Goal: Task Accomplishment & Management: Complete application form

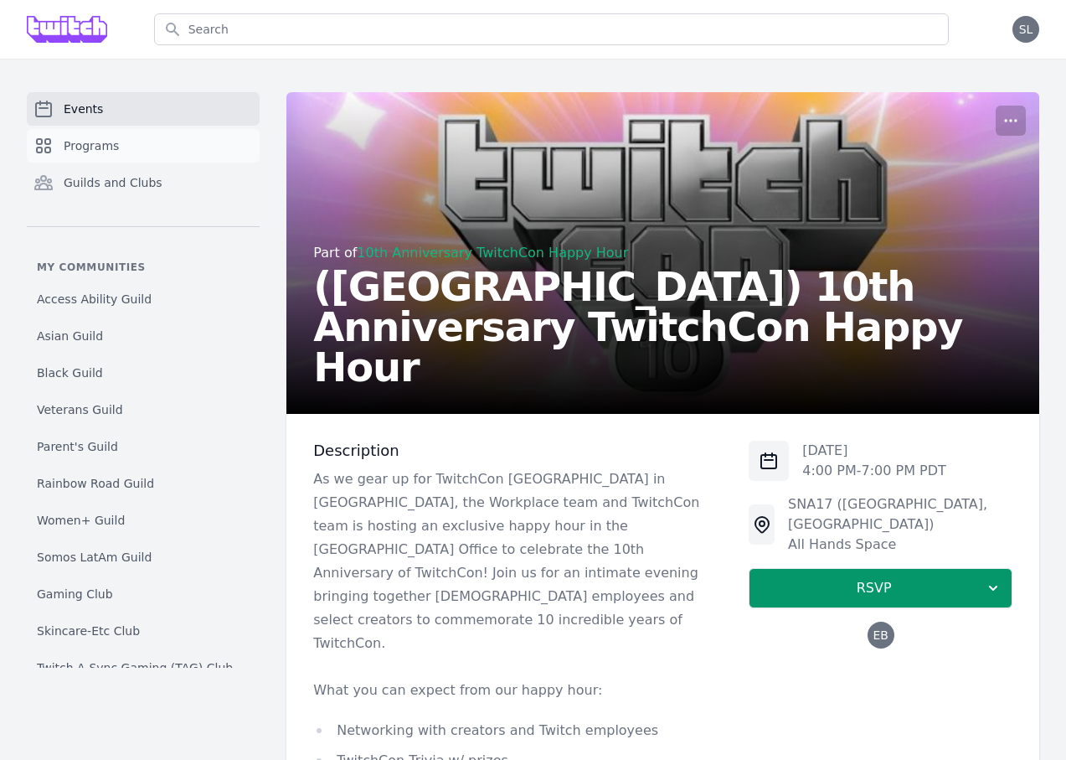
click at [143, 131] on link "Programs" at bounding box center [143, 146] width 233 height 34
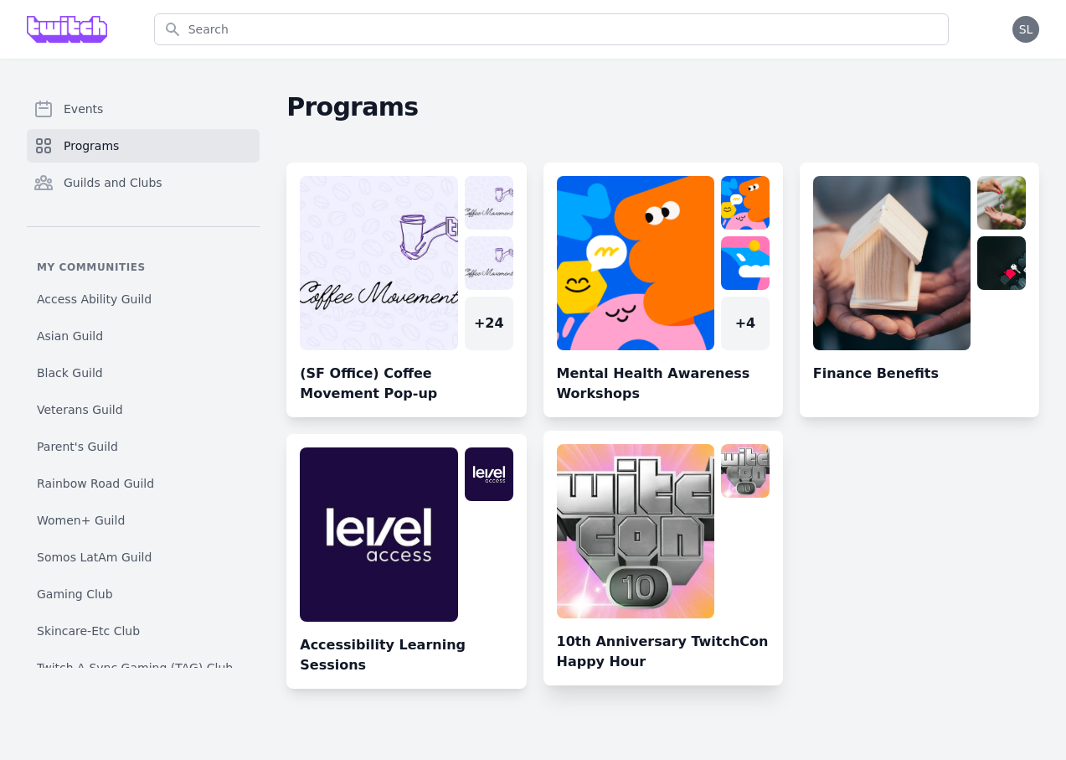
click at [638, 537] on link at bounding box center [664, 564] width 240 height 241
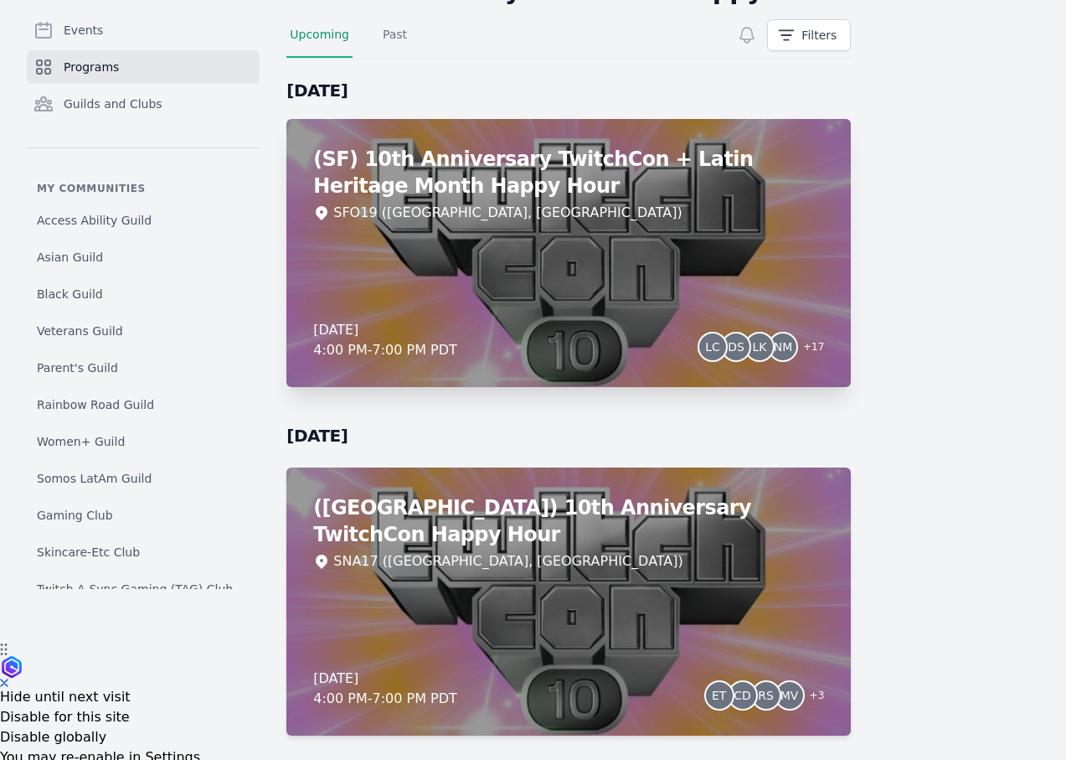
scroll to position [159, 0]
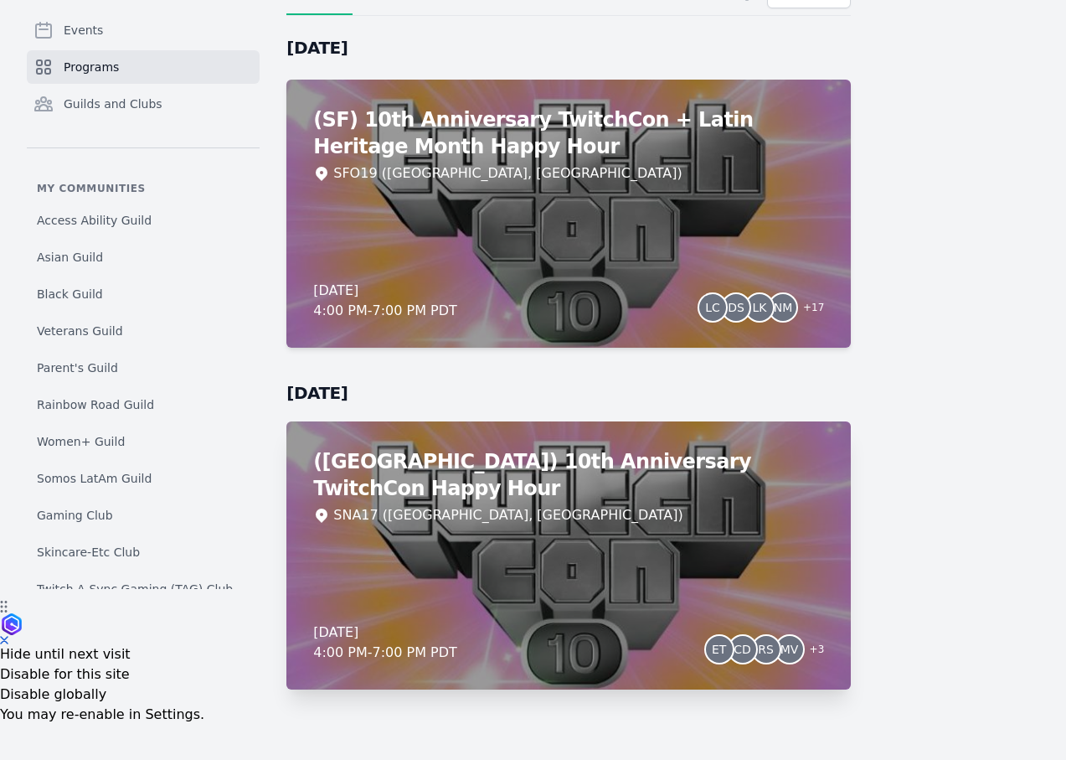
click at [724, 529] on div "(Irvine) 10th Anniversary TwitchCon Happy Hour SNA17 (Irvine, CA) Thursday, Oct…" at bounding box center [568, 555] width 564 height 268
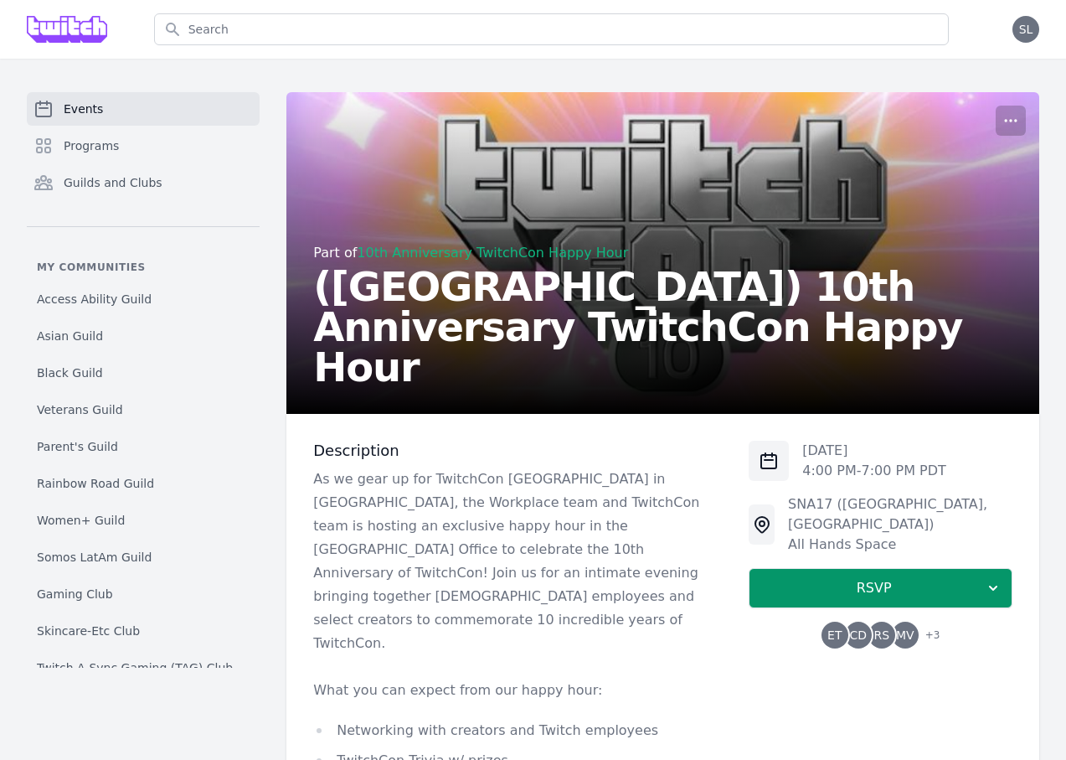
click at [857, 629] on span "CD" at bounding box center [859, 635] width 18 height 12
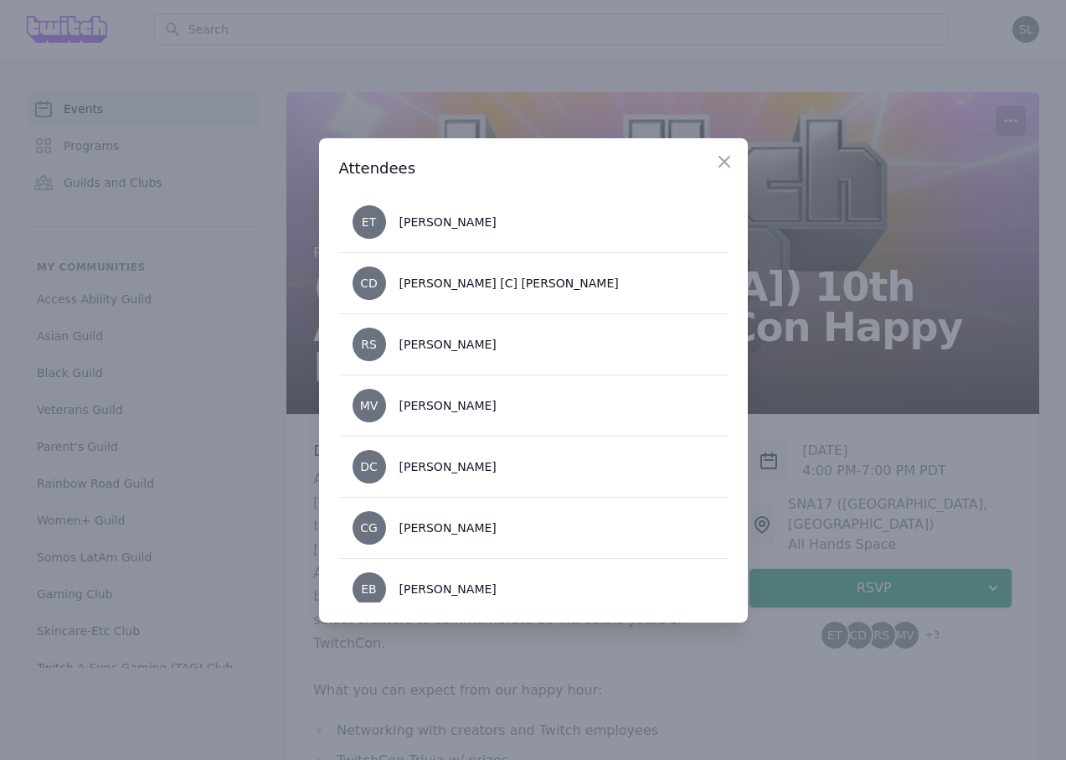
scroll to position [17, 0]
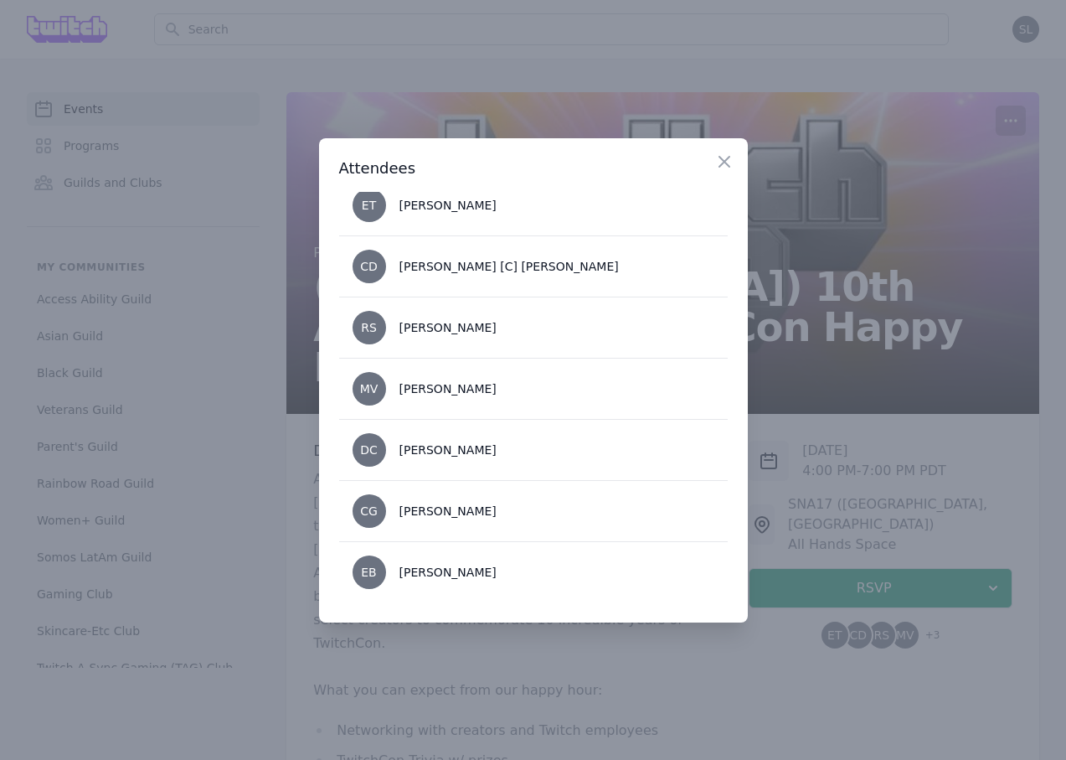
click at [823, 440] on div at bounding box center [533, 380] width 1066 height 760
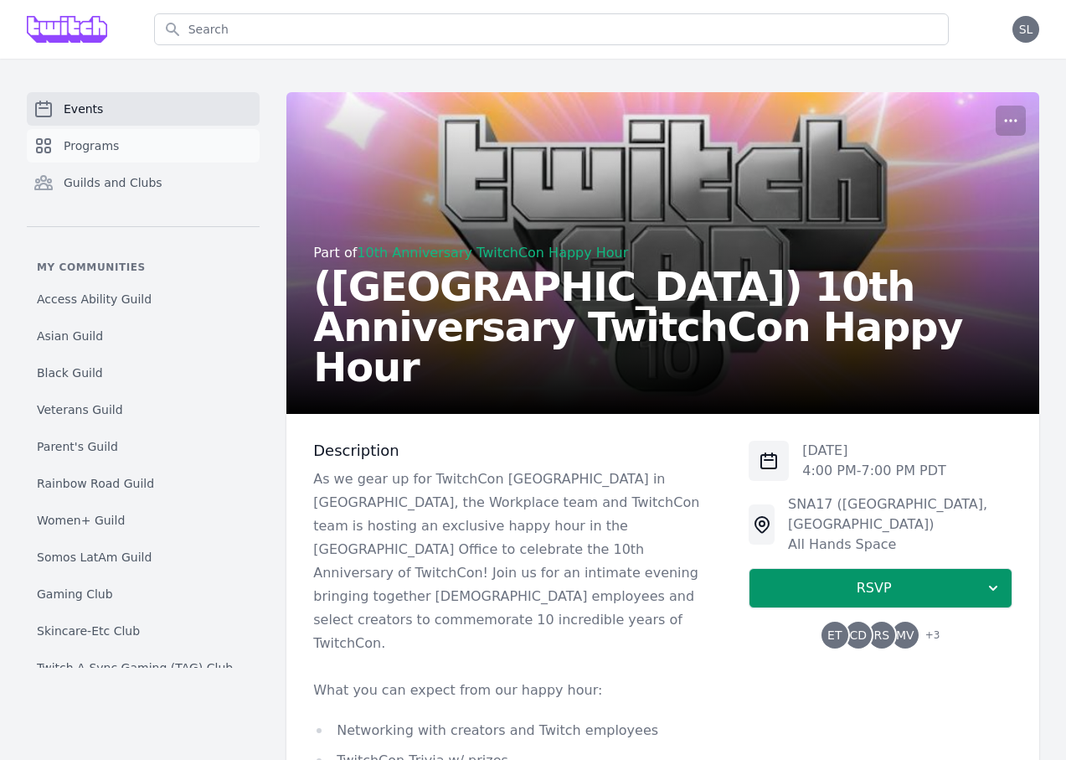
click at [155, 143] on link "Programs" at bounding box center [143, 146] width 233 height 34
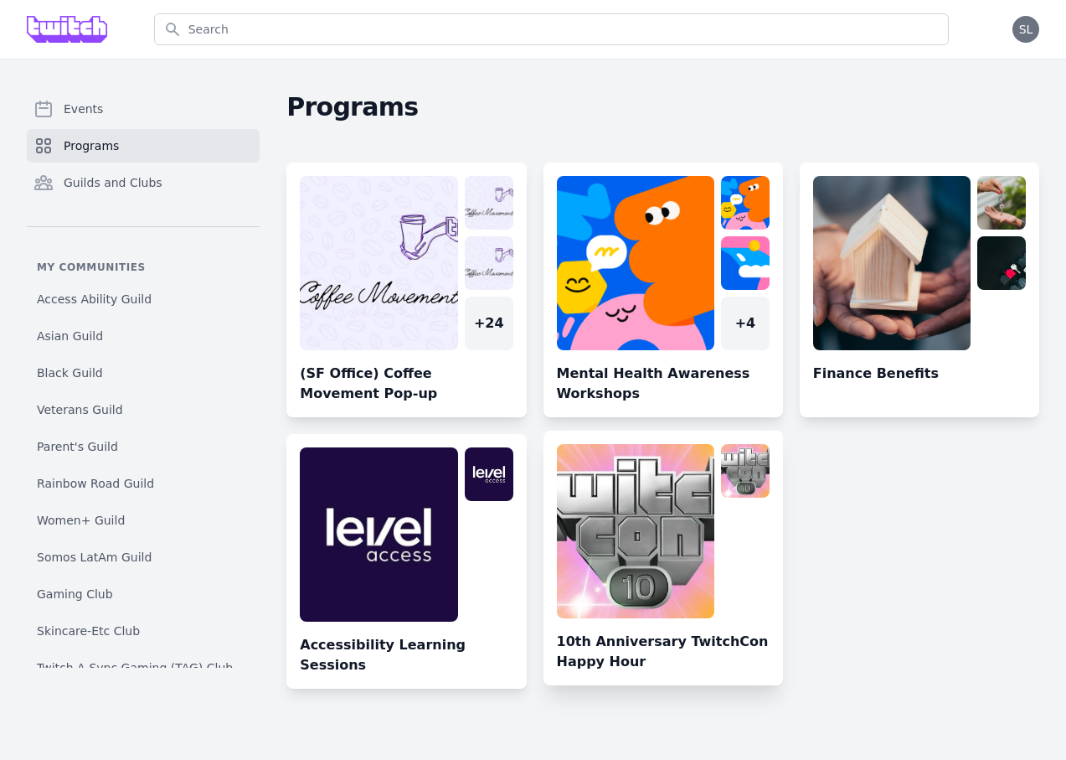
click at [721, 559] on link at bounding box center [664, 564] width 240 height 241
click at [686, 554] on link at bounding box center [664, 564] width 240 height 241
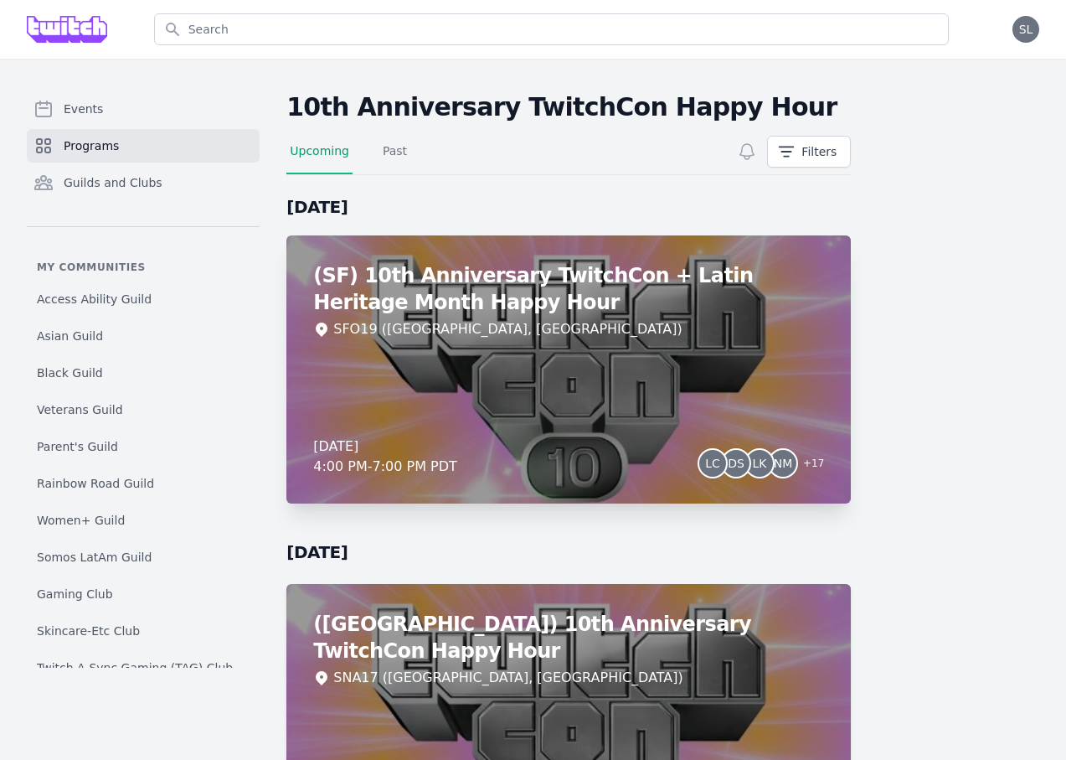
scroll to position [159, 0]
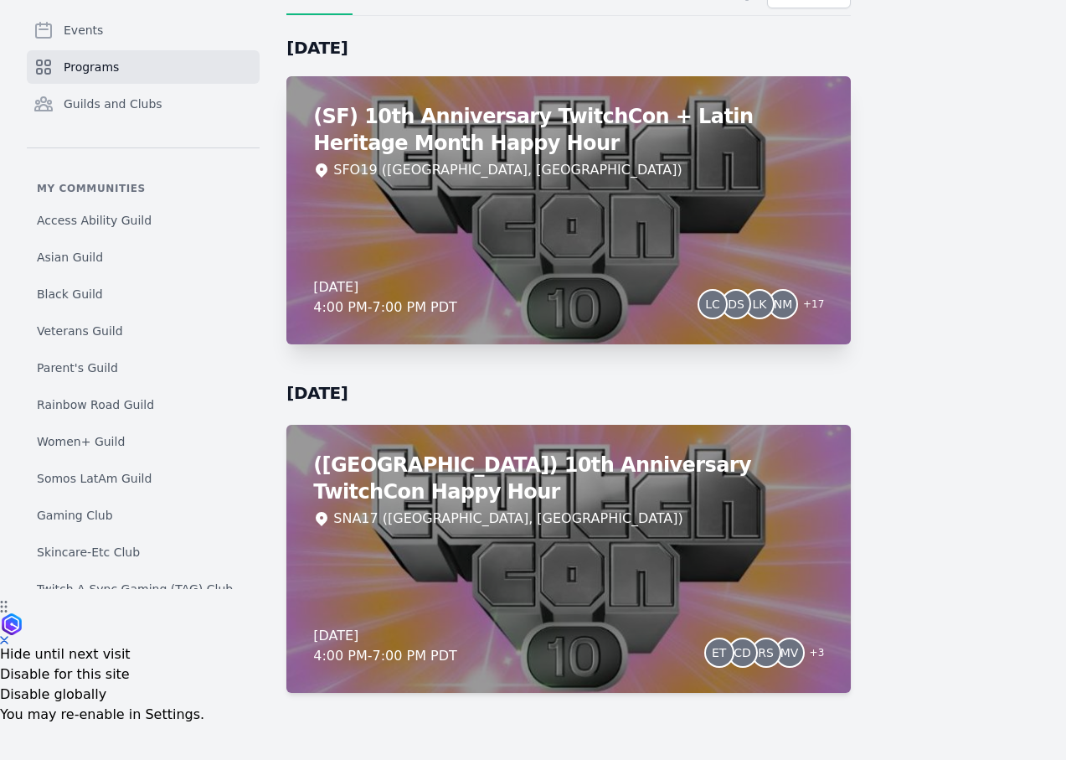
click at [521, 219] on div "(SF) 10th Anniversary TwitchCon + Latin Heritage Month Happy Hour SFO19 (San Fr…" at bounding box center [568, 210] width 564 height 268
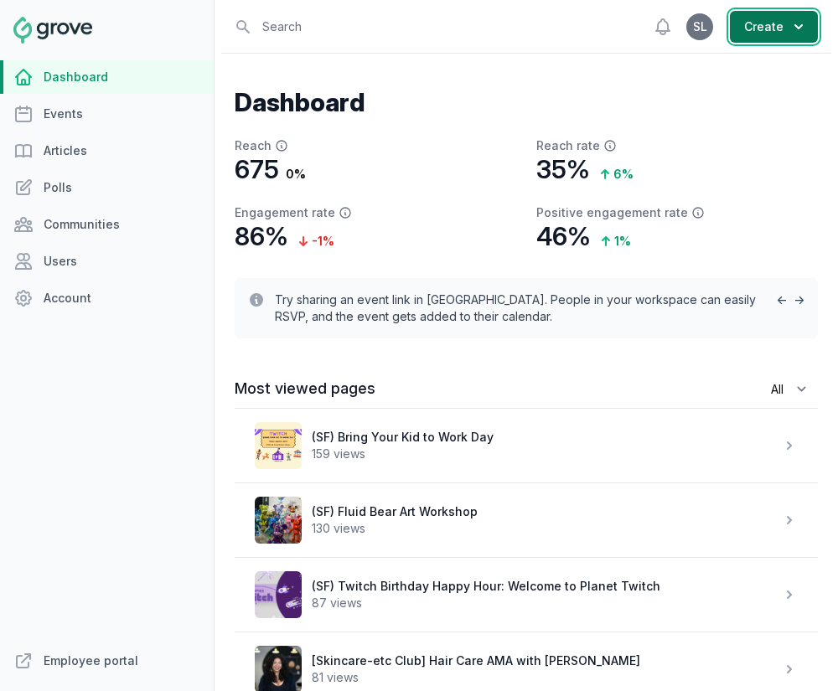
click at [766, 30] on button "Create" at bounding box center [773, 27] width 88 height 32
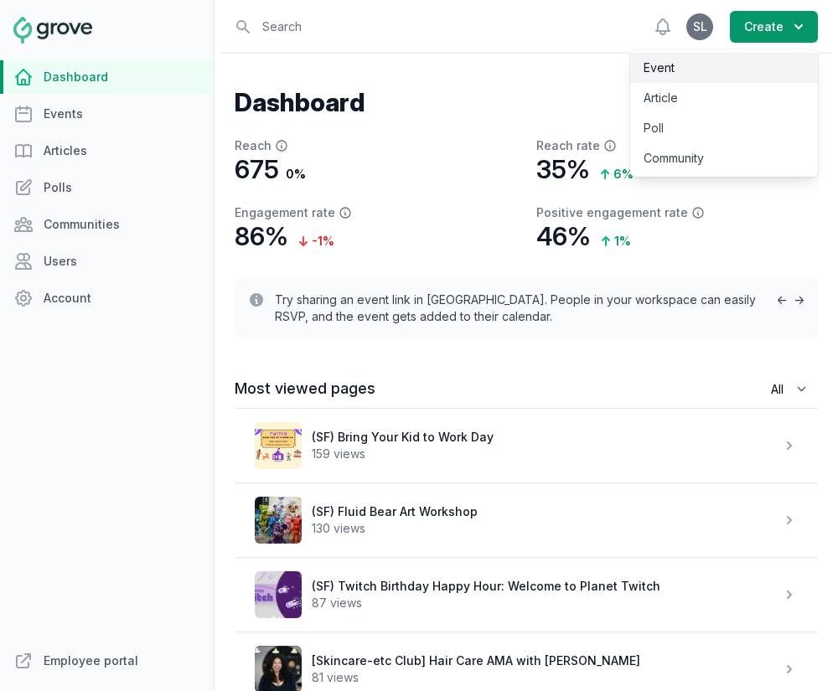
click at [749, 56] on link "Event" at bounding box center [724, 68] width 188 height 30
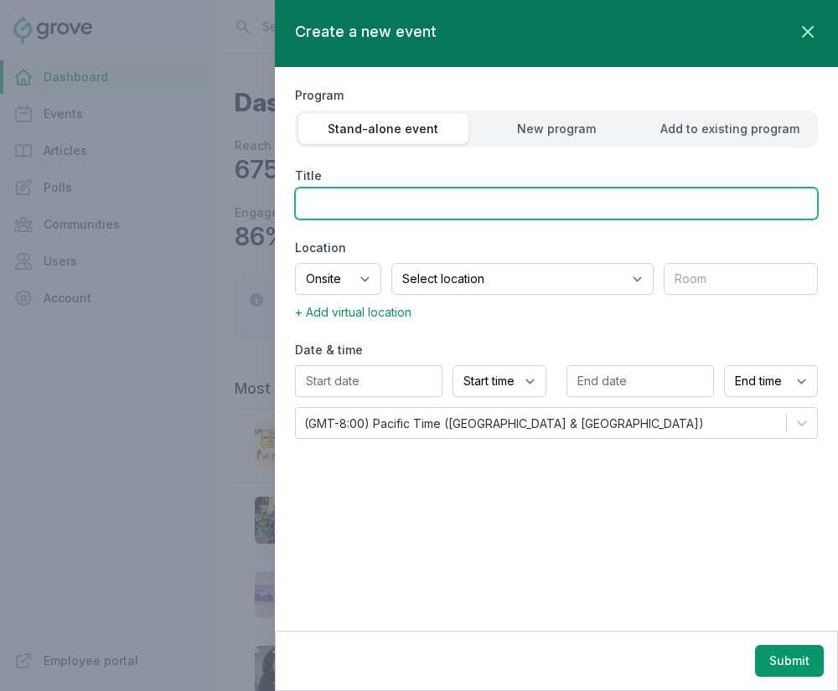
click at [543, 207] on input "Title" at bounding box center [556, 204] width 523 height 32
type input "Women+ Lightning Series"
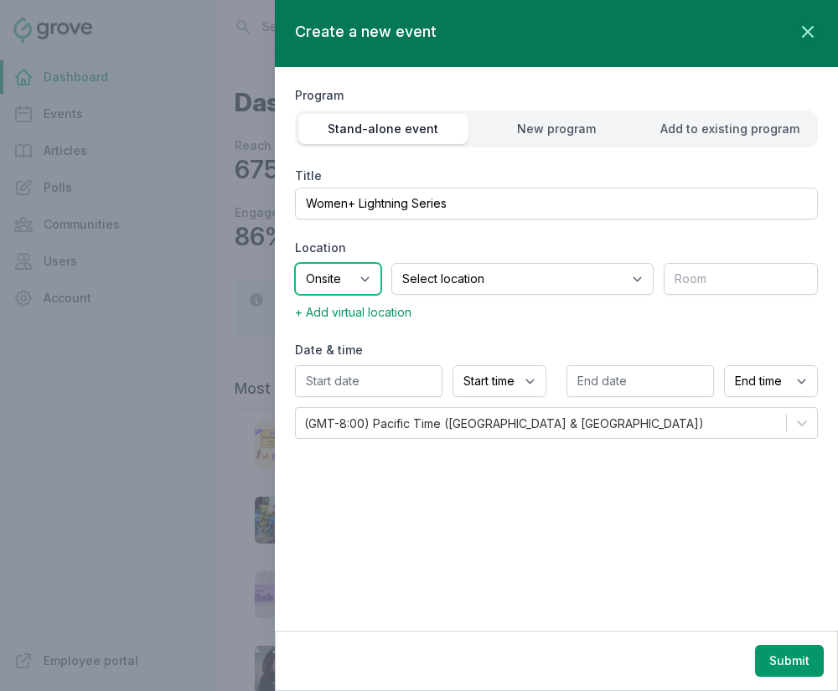
click at [372, 279] on select "Onsite Offsite Virtual only" at bounding box center [338, 279] width 86 height 32
select select "virtual"
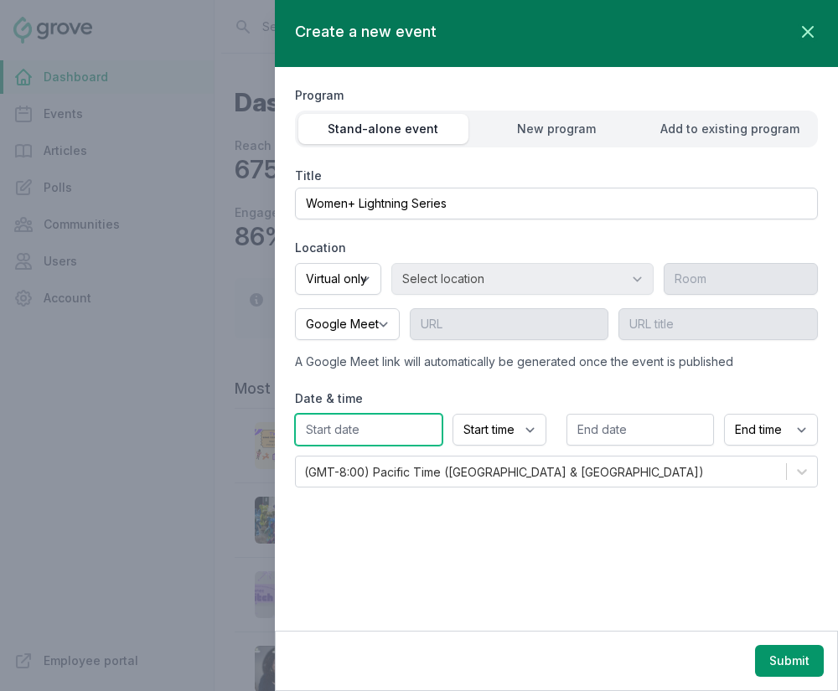
click at [334, 431] on input "text" at bounding box center [368, 430] width 147 height 32
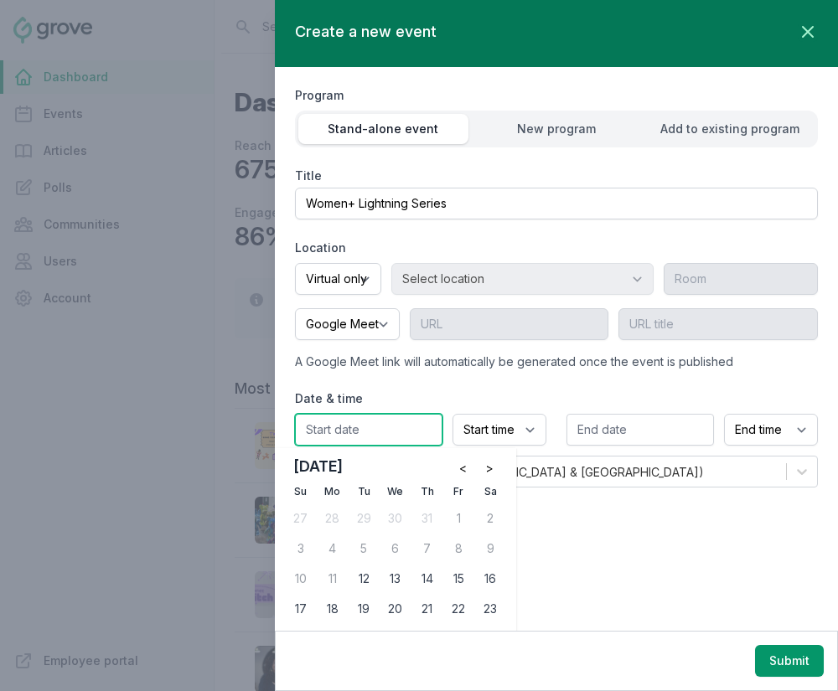
scroll to position [62, 0]
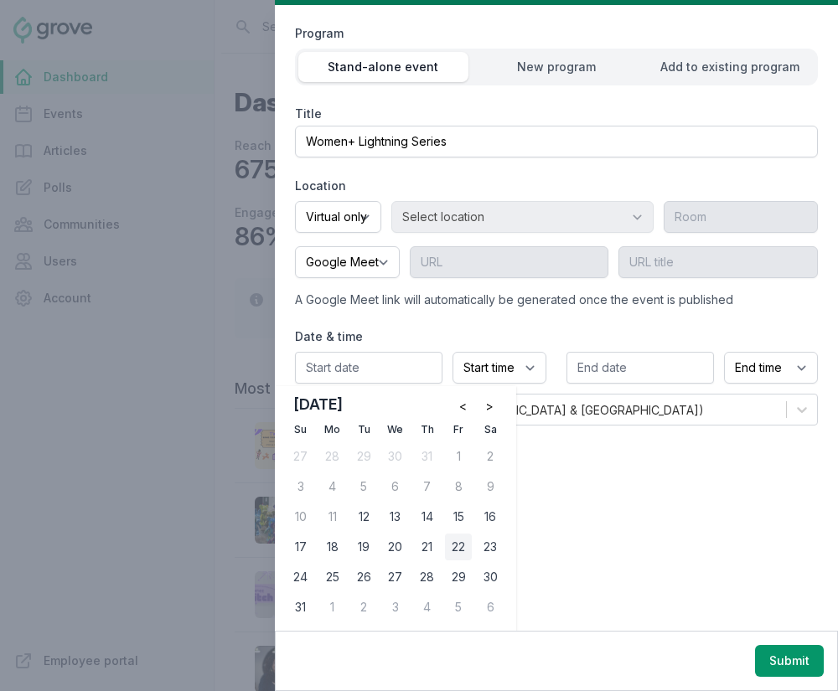
click at [461, 551] on div "22" at bounding box center [458, 547] width 27 height 27
type input "08/22/2025"
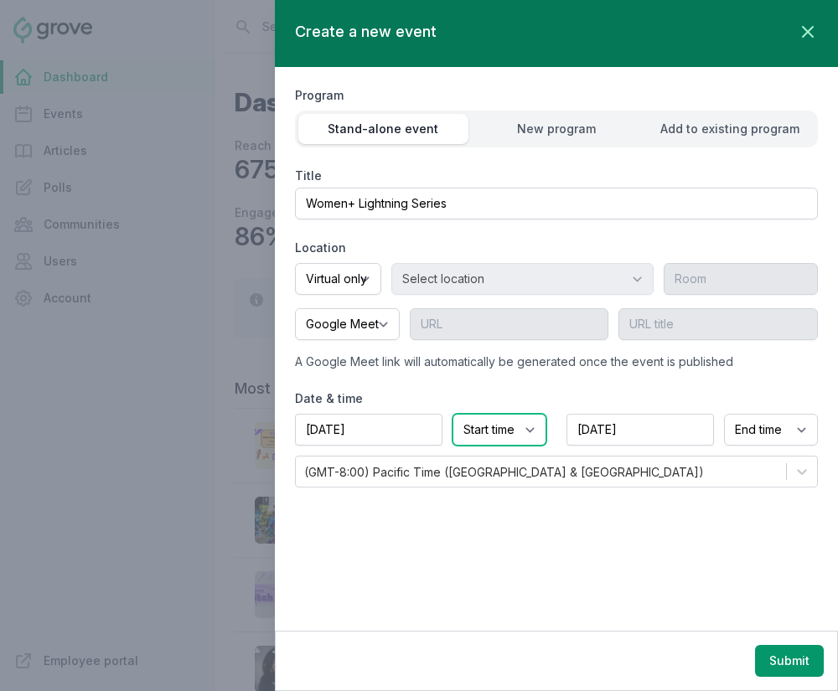
click at [480, 431] on select "Start time 12:00 AM 12:15 AM 12:30 AM 12:45 AM 1:00 AM 1:15 AM 1:30 AM 1:45 AM …" at bounding box center [499, 430] width 94 height 32
select select "12:00 PM"
select select "1:00 PM"
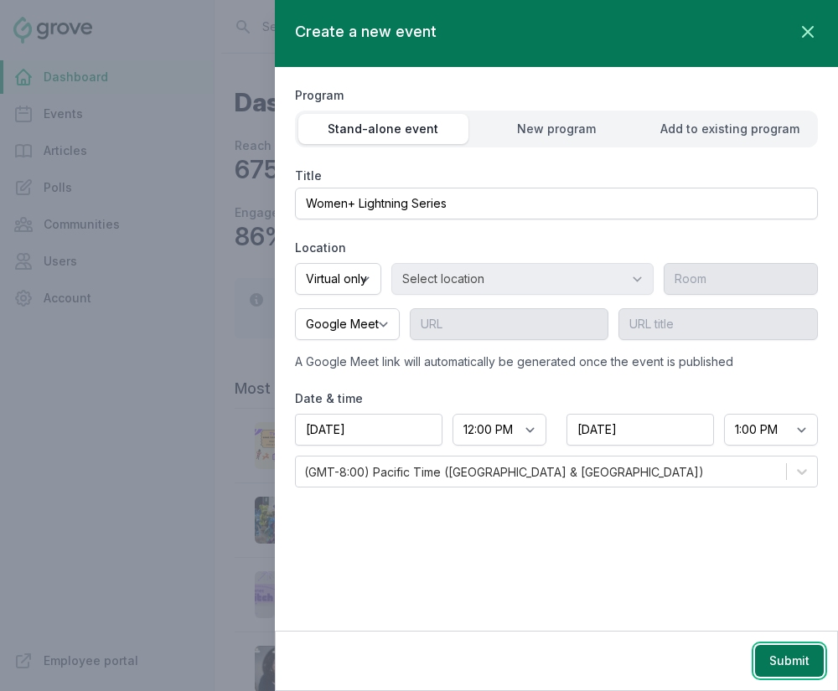
click at [792, 668] on button "Submit" at bounding box center [789, 661] width 69 height 32
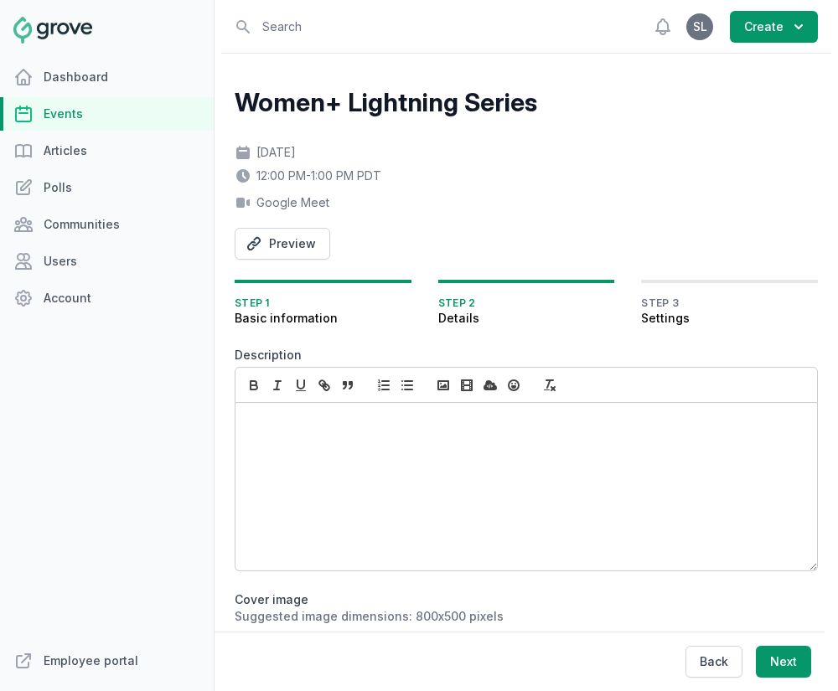
click at [334, 487] on div at bounding box center [525, 487] width 581 height 168
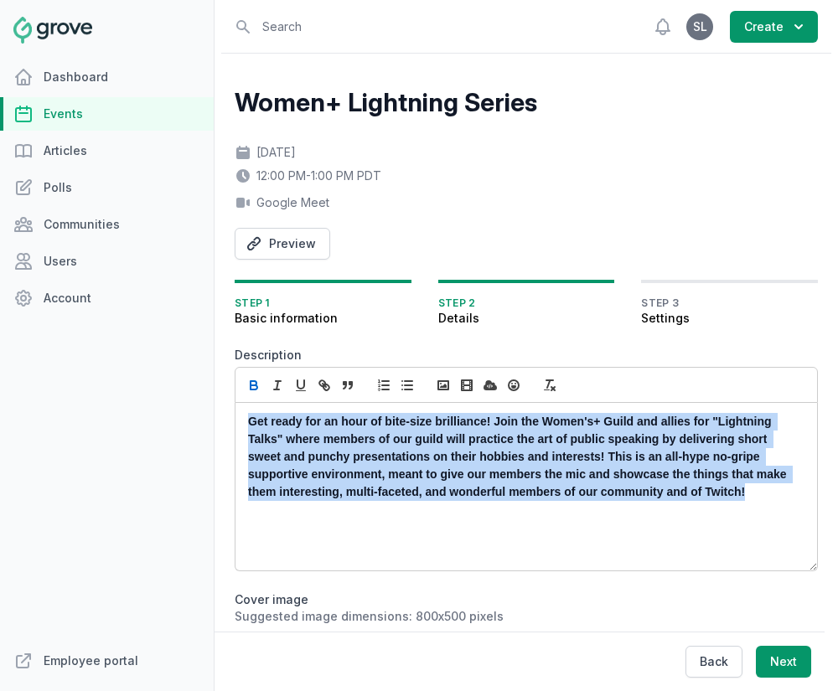
drag, startPoint x: 765, startPoint y: 500, endPoint x: 208, endPoint y: 372, distance: 571.5
click at [208, 372] on div "Dashboard Events Articles Polls Communities Users Account Employee portal Open …" at bounding box center [419, 345] width 838 height 691
click at [248, 380] on icon "button" at bounding box center [253, 385] width 15 height 15
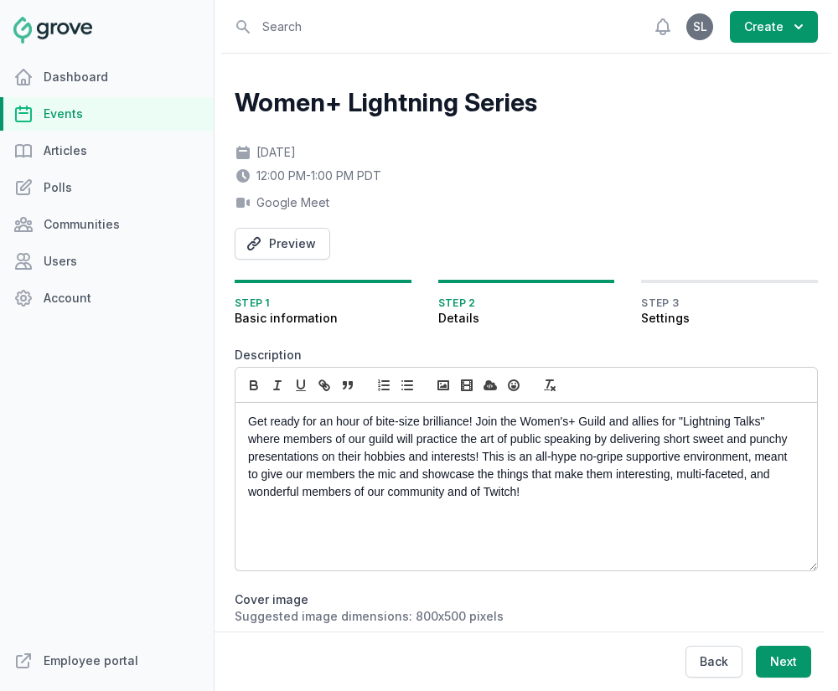
click at [415, 469] on p "Get ready for an hour of bite-size brilliance! Join the Women's+ Guild and alli…" at bounding box center [521, 457] width 547 height 88
click at [482, 454] on p "Get ready for an hour of bite-size brilliance! Join the Women's+ Guild and alli…" at bounding box center [521, 457] width 547 height 88
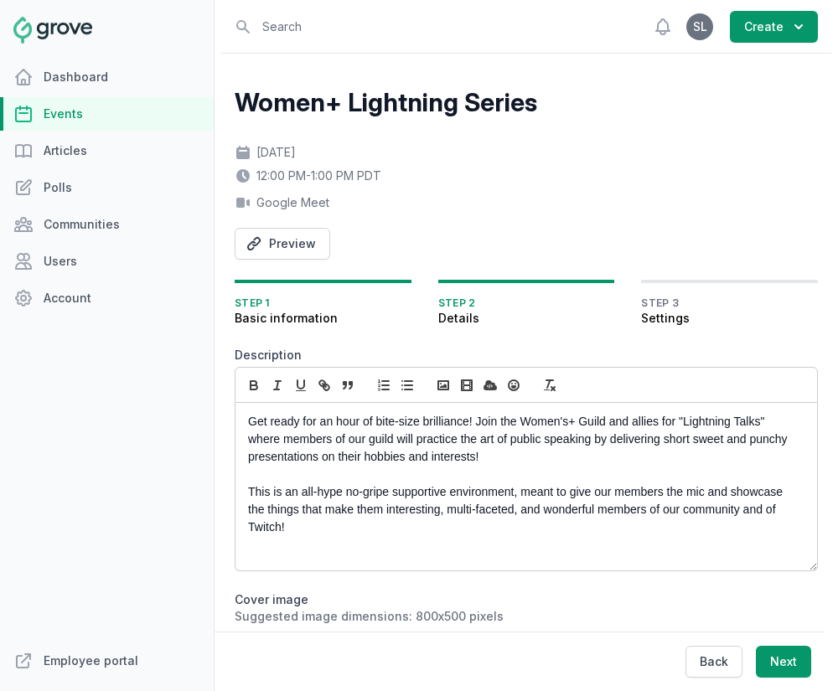
click at [379, 523] on p "This is an all-hype no-gripe supportive environment, meant to give our members …" at bounding box center [521, 509] width 547 height 53
click at [245, 487] on div "Get ready for an hour of bite-size brilliance! Join the Women's+ Guild and alli…" at bounding box center [525, 487] width 581 height 168
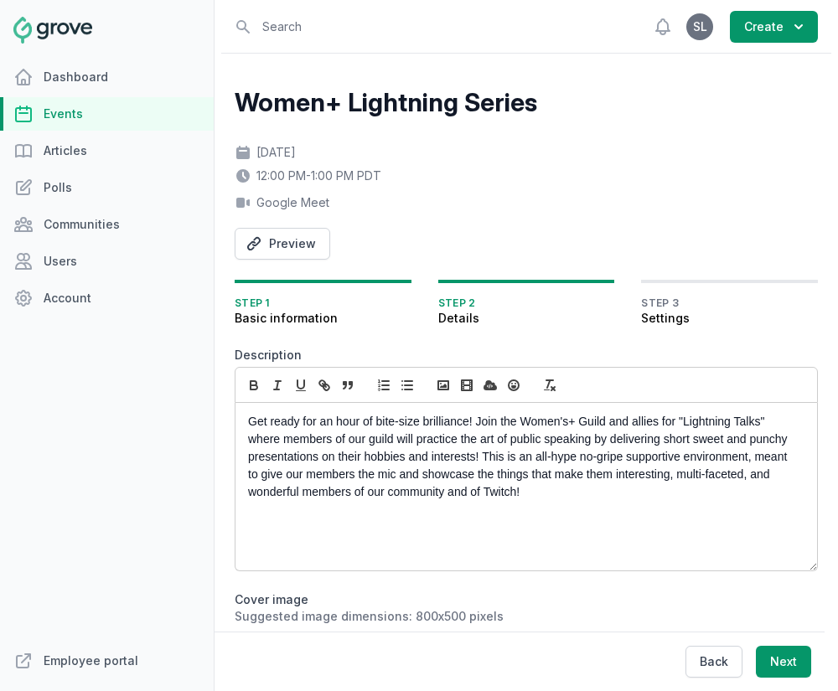
click at [534, 490] on p "Get ready for an hour of bite-size brilliance! Join the Women's+ Guild and alli…" at bounding box center [521, 457] width 547 height 88
click at [578, 500] on p "Get ready for an hour of bite-size brilliance! Join the Women's+ Guild and alli…" at bounding box center [521, 457] width 547 height 88
click at [531, 534] on p at bounding box center [521, 527] width 547 height 18
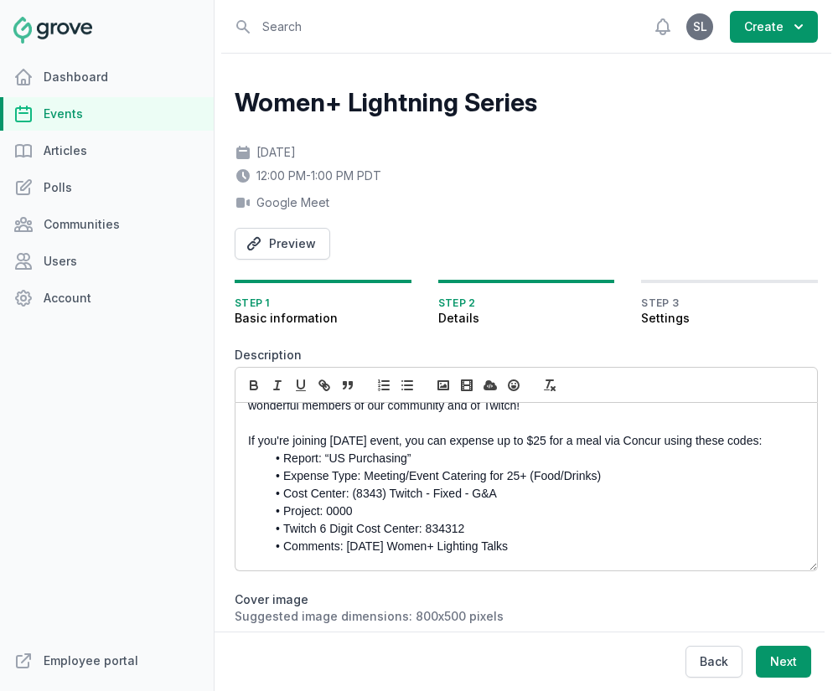
click at [353, 478] on li "Expense Type: Meeting/Event Catering for 25+ (Food/Drinks)" at bounding box center [529, 476] width 529 height 18
click at [342, 437] on p "If you're joining tomorrow's event, you can expense up to $25 for a meal via Co…" at bounding box center [521, 441] width 547 height 18
click at [602, 439] on p "If you're joining tomorrow's event, you can expense up to $25 for a meal via Co…" at bounding box center [521, 441] width 547 height 18
click at [646, 449] on p "If you're joining tomorrow's event, you can expense up to $25 for a lunch via C…" at bounding box center [521, 441] width 547 height 18
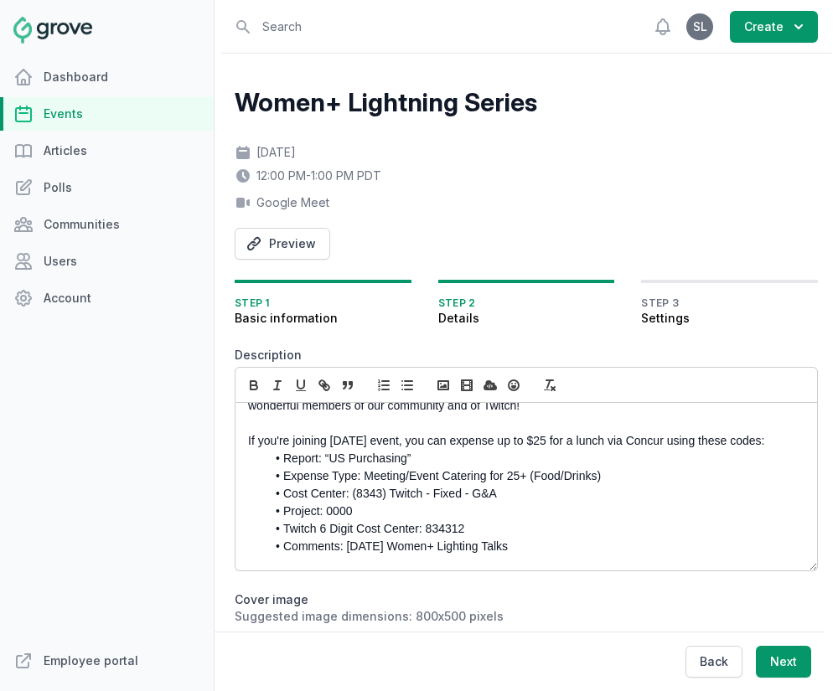
click at [453, 456] on li "Report: “US Purchasing”" at bounding box center [529, 459] width 529 height 18
click at [726, 443] on p "If you're joining tomorrow's event, you can expense up to $25 for a lunch via C…" at bounding box center [521, 441] width 547 height 18
click at [726, 442] on p "If you're joining tomorrow's event, you can expense up to $25 for a lunch via C…" at bounding box center [521, 441] width 547 height 18
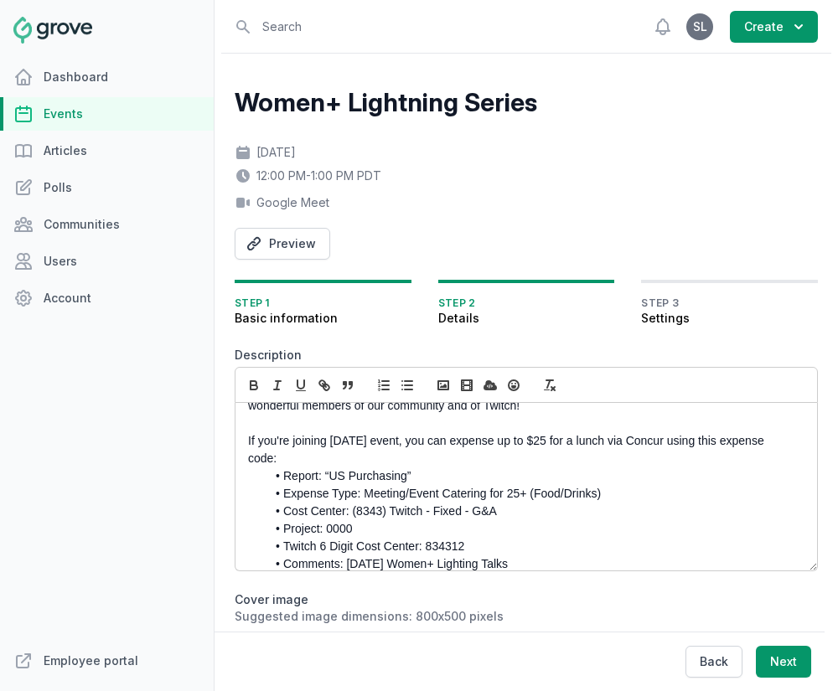
scroll to position [116, 0]
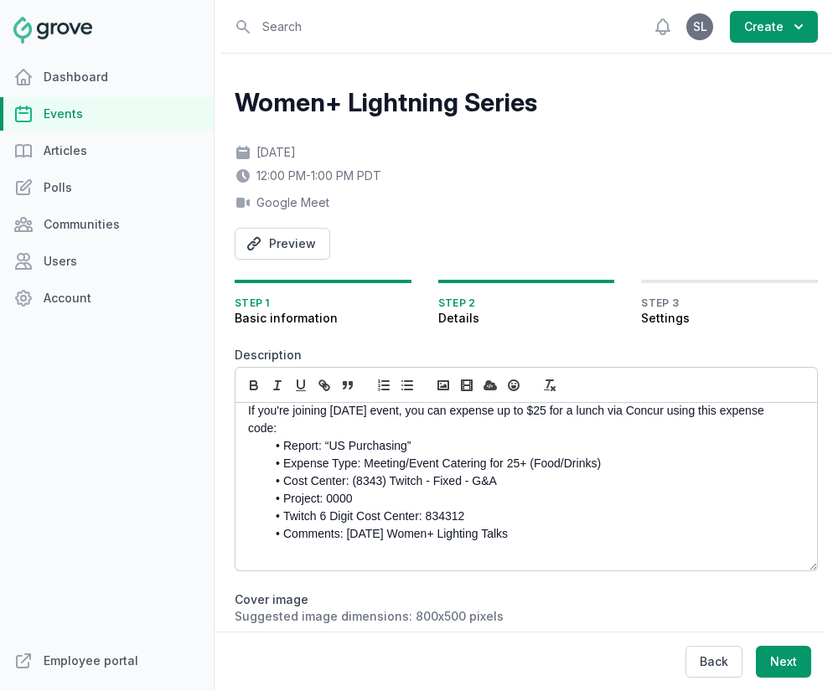
click at [537, 487] on li "Cost Center: (8343) Twitch - Fixed - G&A" at bounding box center [529, 481] width 529 height 18
click at [513, 517] on li "Twitch 6 Digit Cost Center: 834312" at bounding box center [529, 517] width 529 height 18
click at [534, 531] on li "Comments: March 25 Women+ Lighting Talks" at bounding box center [529, 534] width 529 height 18
click at [530, 467] on li "Expense Type: Meeting/Event Catering for 25+ (Food/Drinks)" at bounding box center [529, 464] width 529 height 18
click at [477, 518] on li "Twitch 6 Digit Cost Center: 834312" at bounding box center [529, 517] width 529 height 18
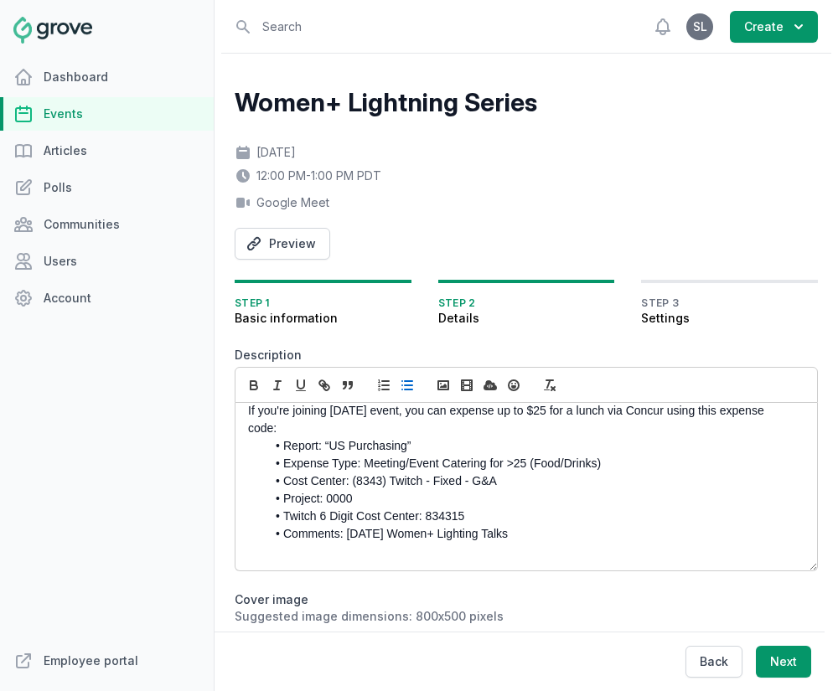
click at [534, 544] on p at bounding box center [521, 552] width 547 height 18
drag, startPoint x: 400, startPoint y: 539, endPoint x: 348, endPoint y: 534, distance: 52.1
click at [348, 534] on li "Comments: March 25 Women+ Lighting Talks" at bounding box center [529, 534] width 529 height 18
click at [559, 528] on li "Comments: [DATE] Women+ Lighting Talks" at bounding box center [529, 534] width 529 height 18
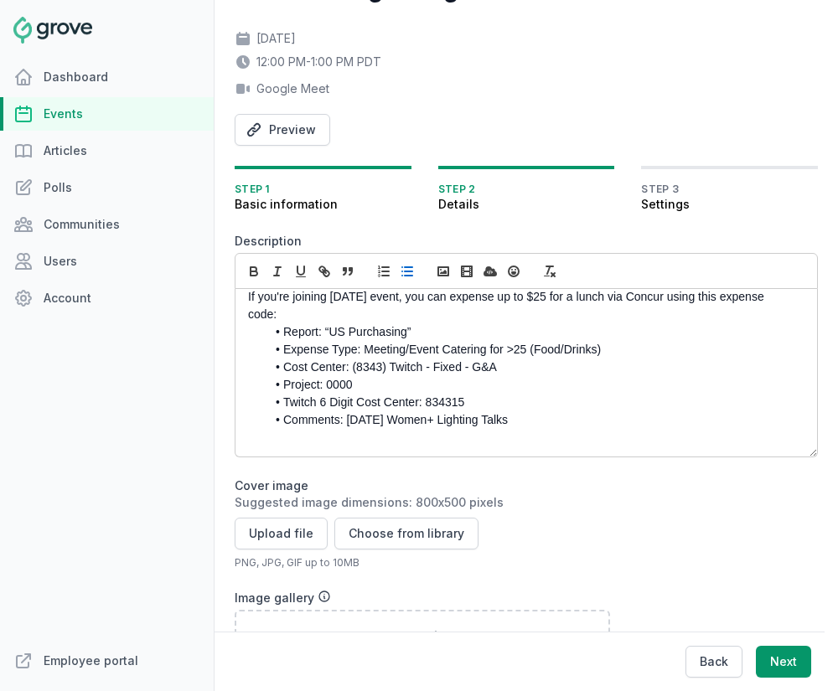
scroll to position [120, 0]
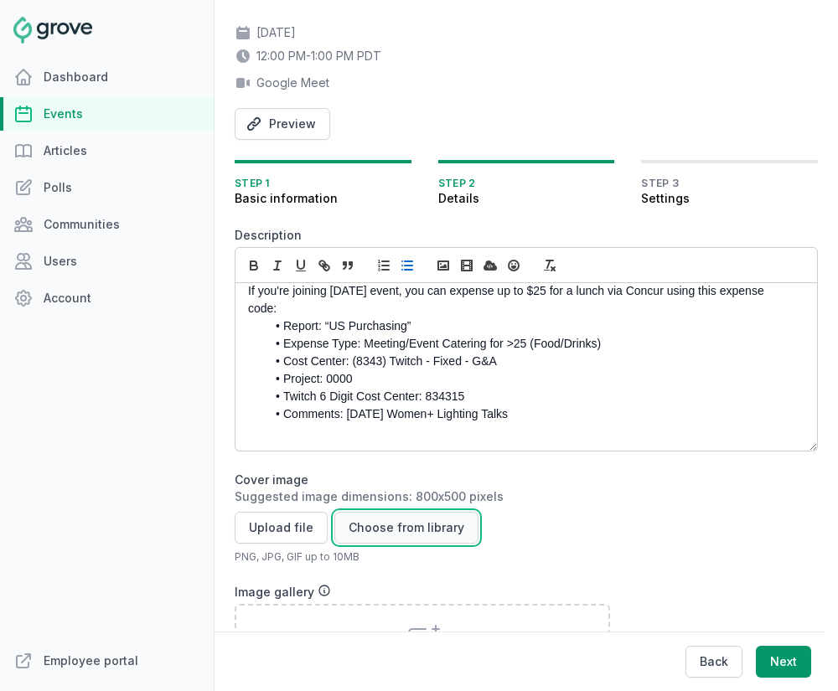
click at [405, 534] on button "Choose from library" at bounding box center [406, 528] width 144 height 32
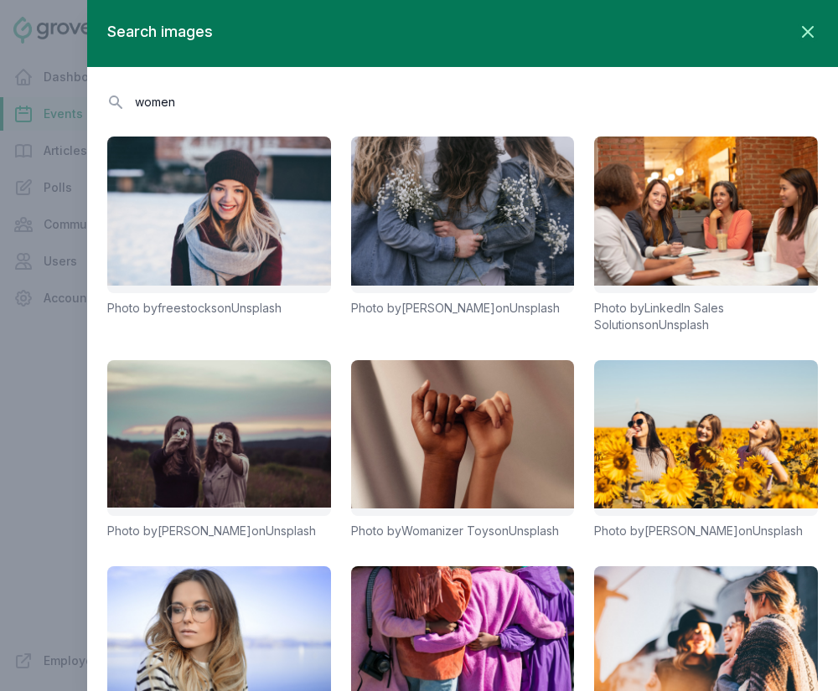
click at [191, 107] on input "women" at bounding box center [462, 101] width 710 height 29
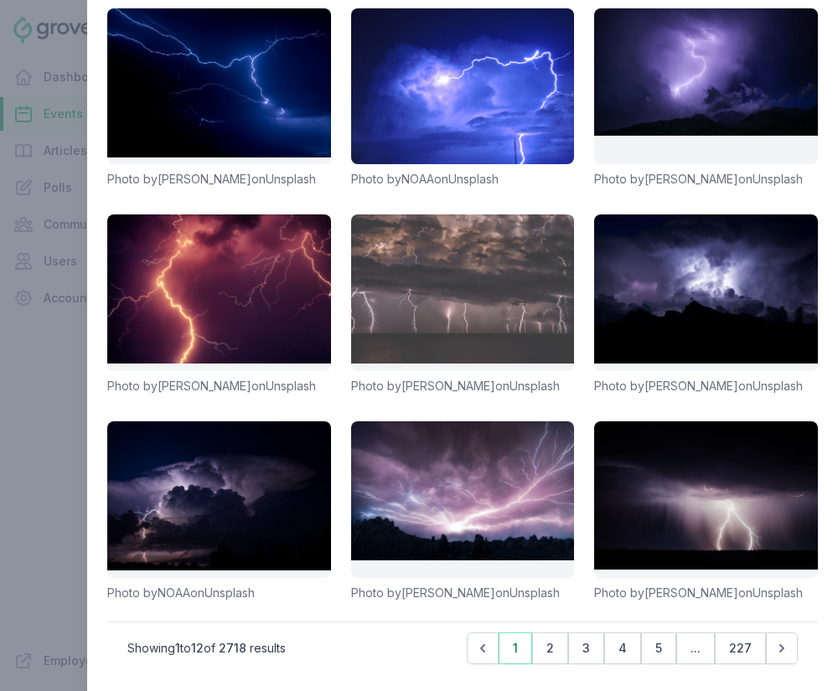
scroll to position [0, 0]
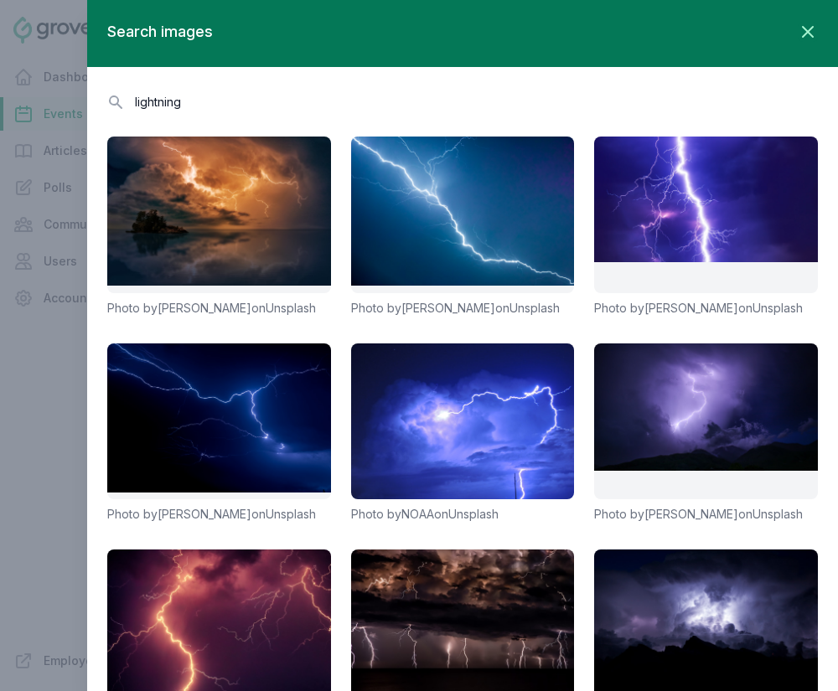
type input "lightning"
click at [48, 430] on div "Search images Close panel Search lightning Photo by Johannes Plenio on Unsplash…" at bounding box center [436, 345] width 804 height 691
click at [810, 33] on icon "button" at bounding box center [807, 32] width 10 height 10
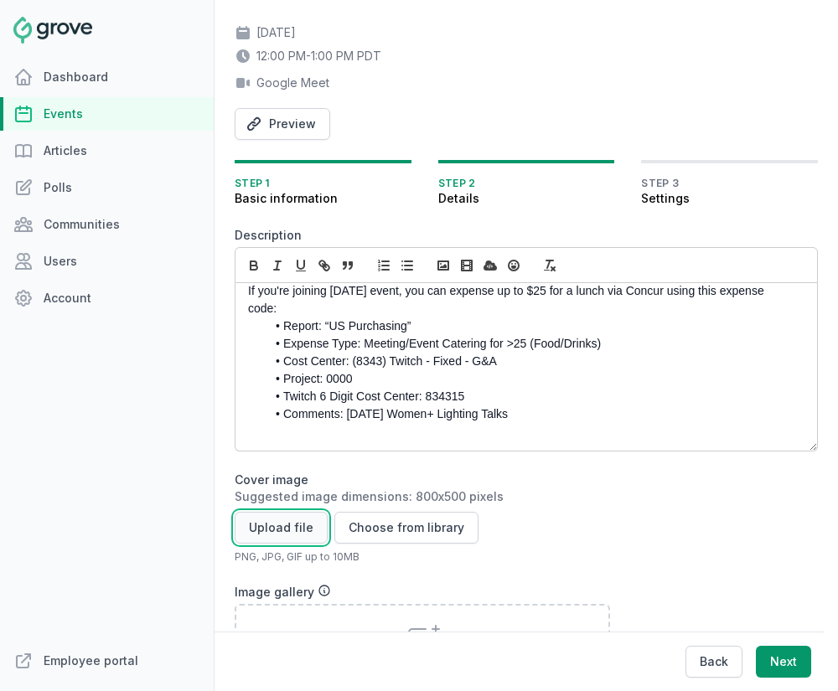
click at [277, 527] on button "Upload file" at bounding box center [281, 528] width 93 height 32
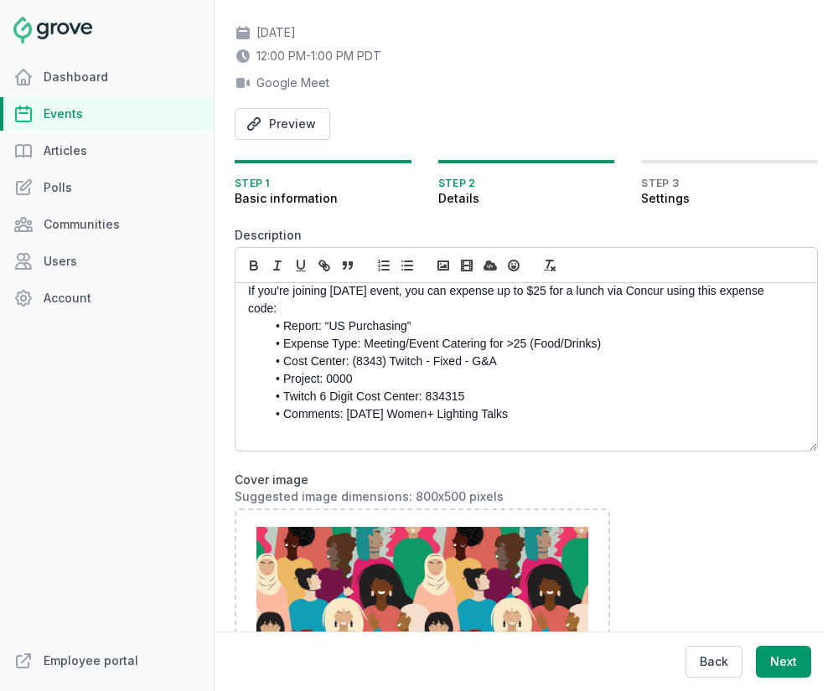
click at [463, 441] on div "Get ready for an hour of bite-size brilliance! Join the Women's+ Guild and alli…" at bounding box center [525, 367] width 581 height 168
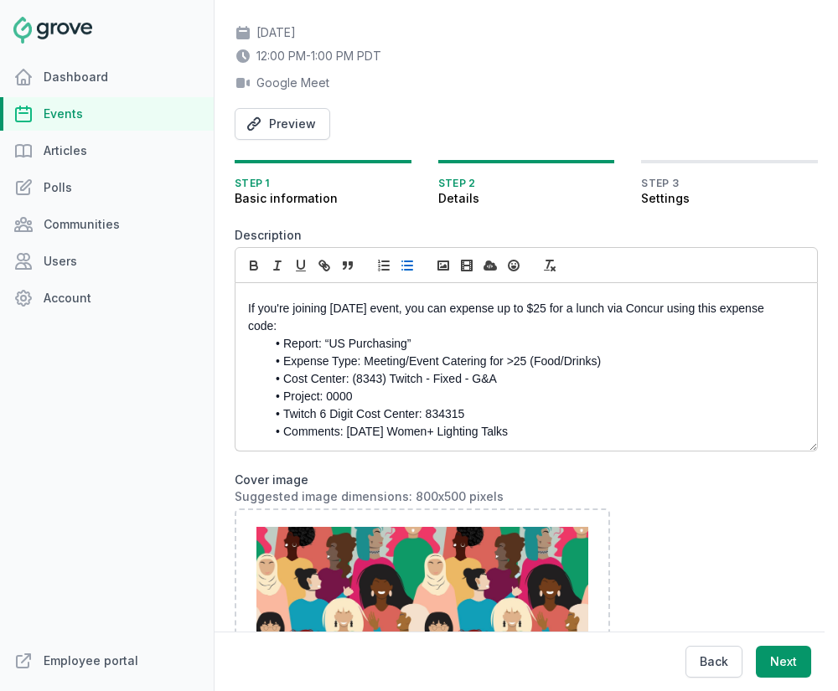
scroll to position [659, 0]
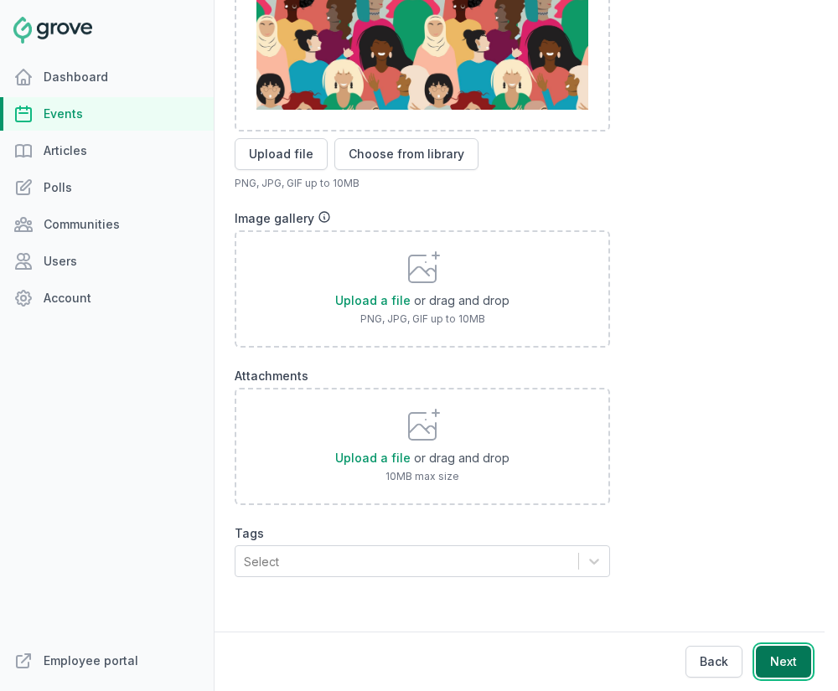
click at [781, 655] on button "Next" at bounding box center [782, 662] width 55 height 32
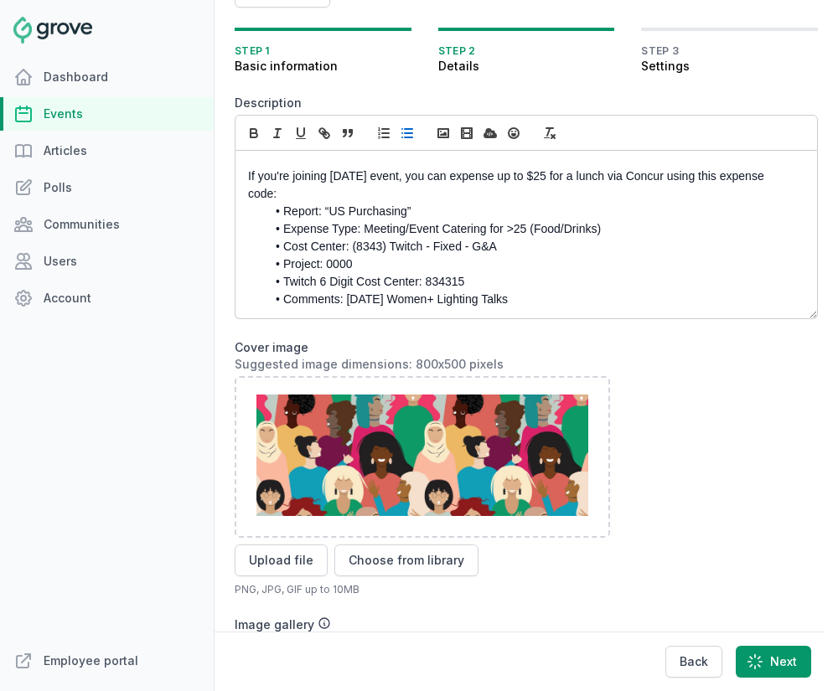
scroll to position [0, 0]
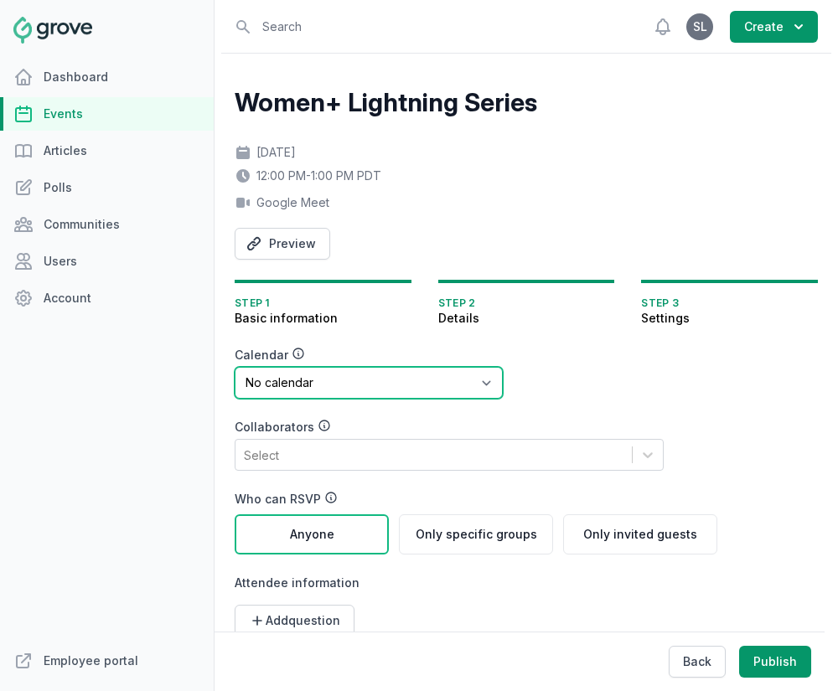
click at [354, 395] on select "No calendar Virtual Events Calendar" at bounding box center [369, 383] width 268 height 32
select select "89"
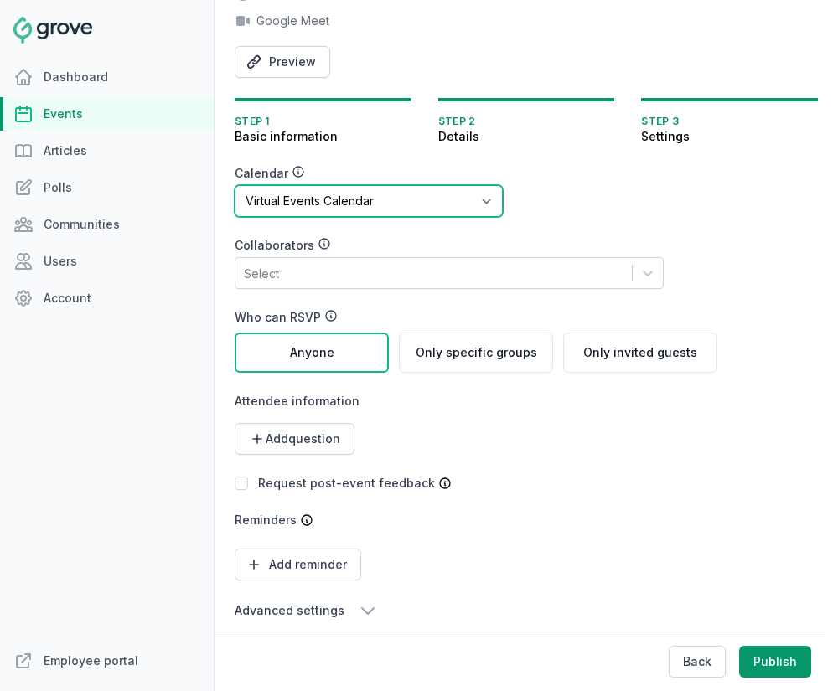
scroll to position [198, 0]
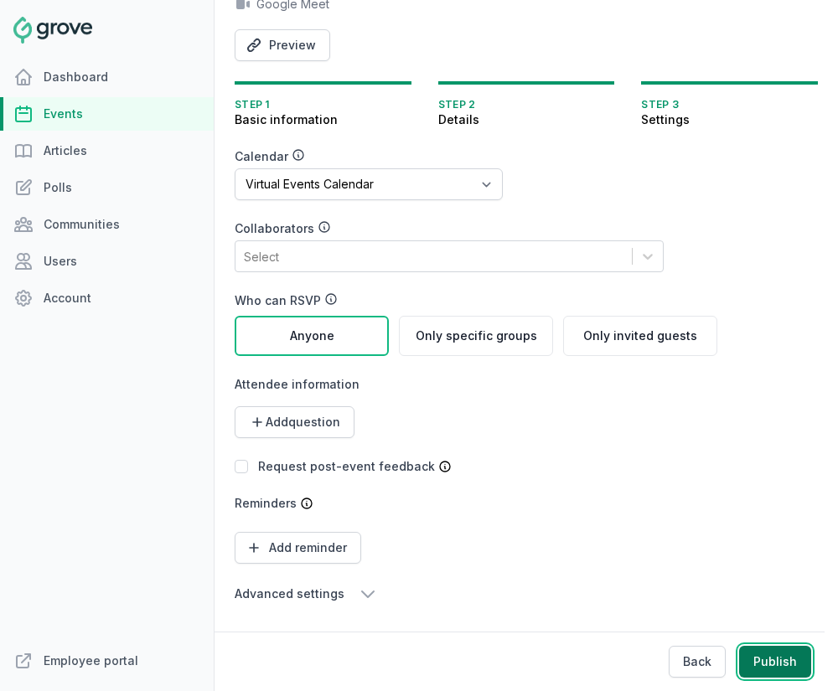
click at [780, 667] on button "Publish" at bounding box center [775, 662] width 72 height 32
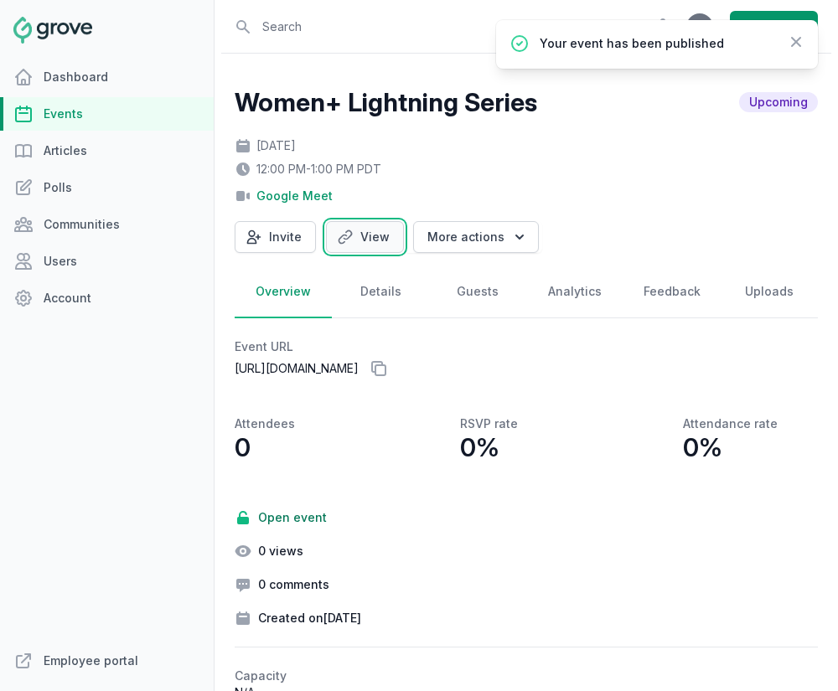
click at [354, 245] on link "View" at bounding box center [365, 237] width 78 height 32
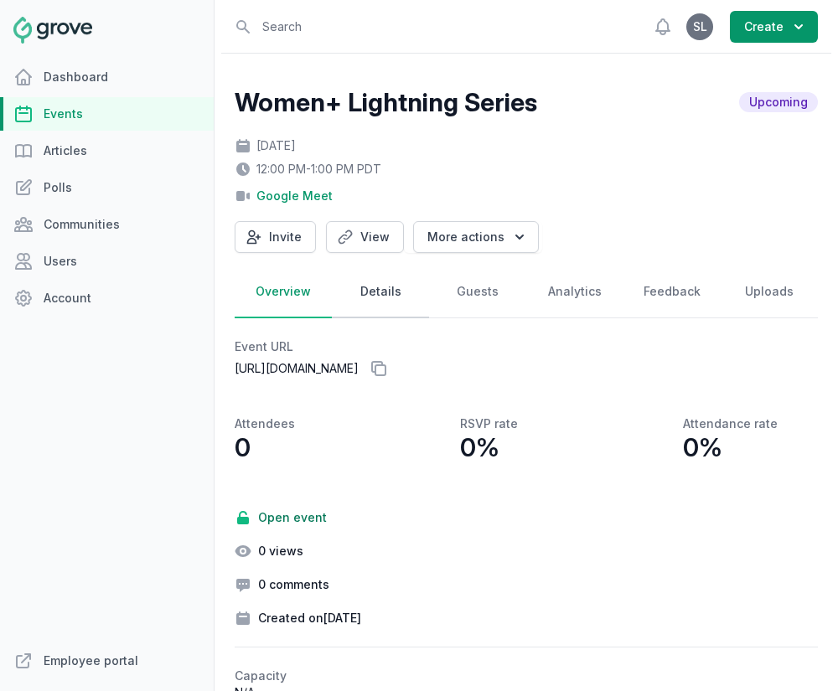
click at [359, 294] on link "Details" at bounding box center [380, 292] width 97 height 52
select select "virtual"
select select "12:00 PM"
select select "1:00 PM"
select select "89"
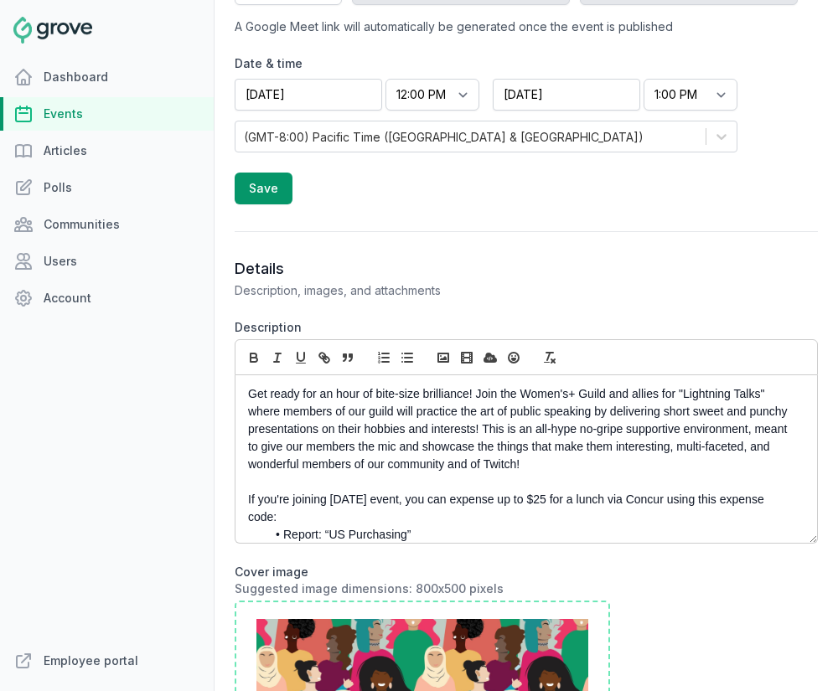
scroll to position [884, 0]
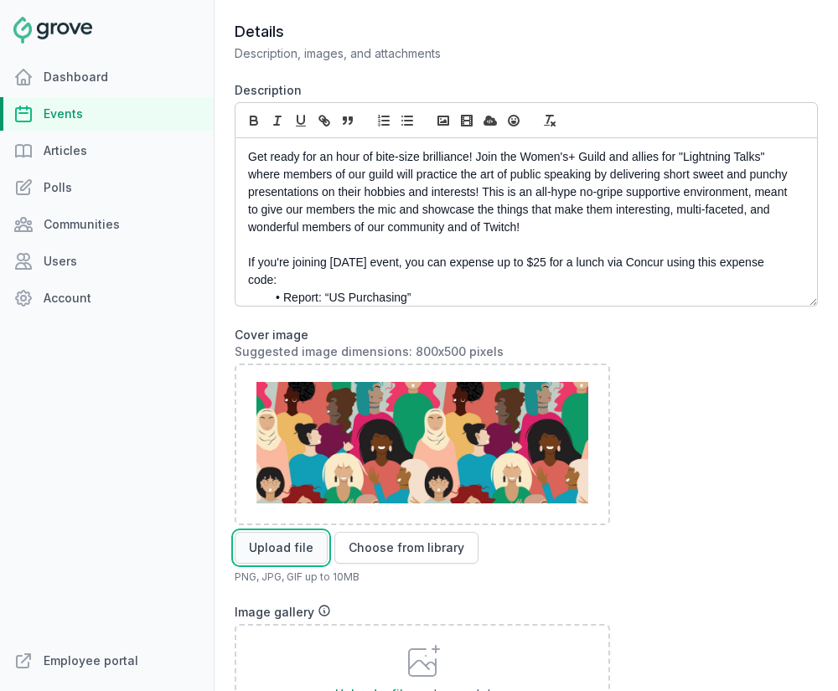
click at [256, 556] on button "Upload file" at bounding box center [281, 548] width 93 height 32
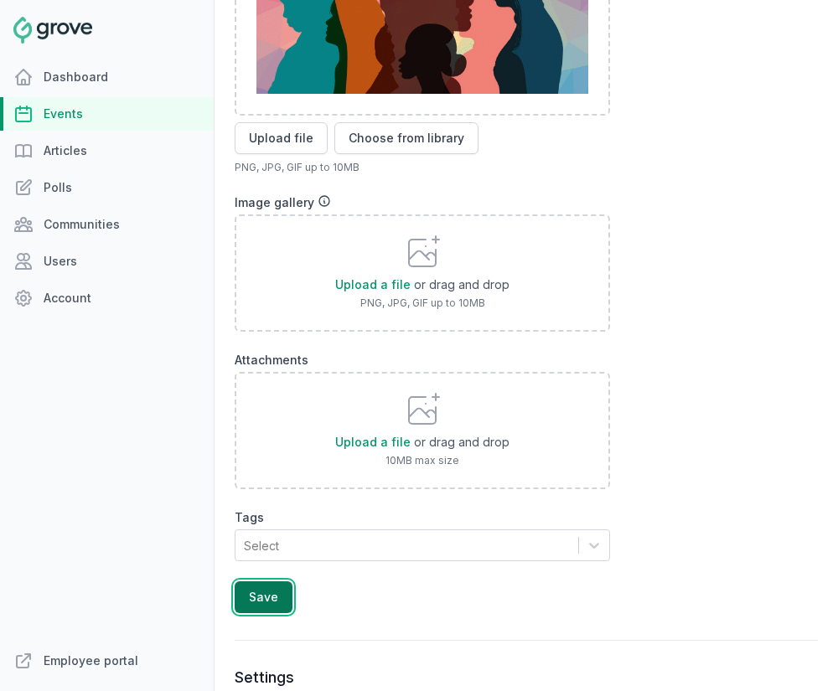
click at [258, 612] on button "Save" at bounding box center [264, 597] width 58 height 32
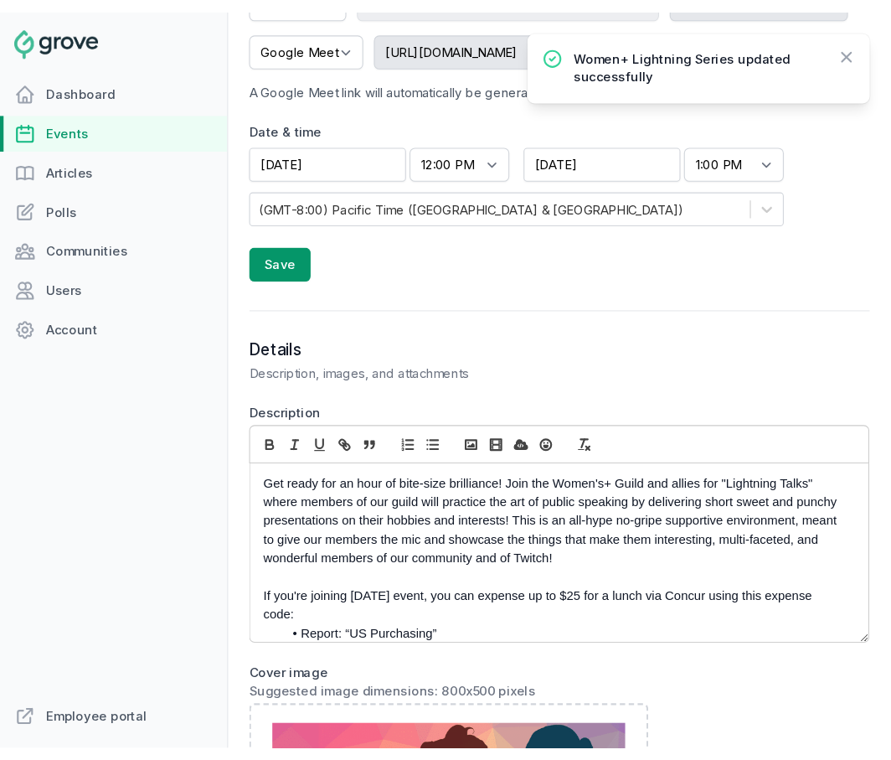
scroll to position [0, 0]
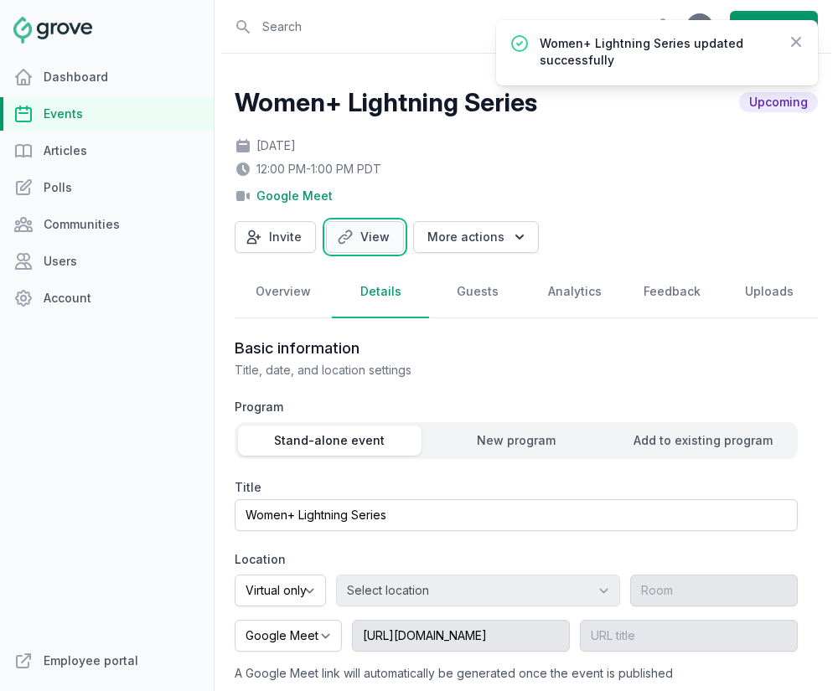
click at [361, 239] on link "View" at bounding box center [365, 237] width 78 height 32
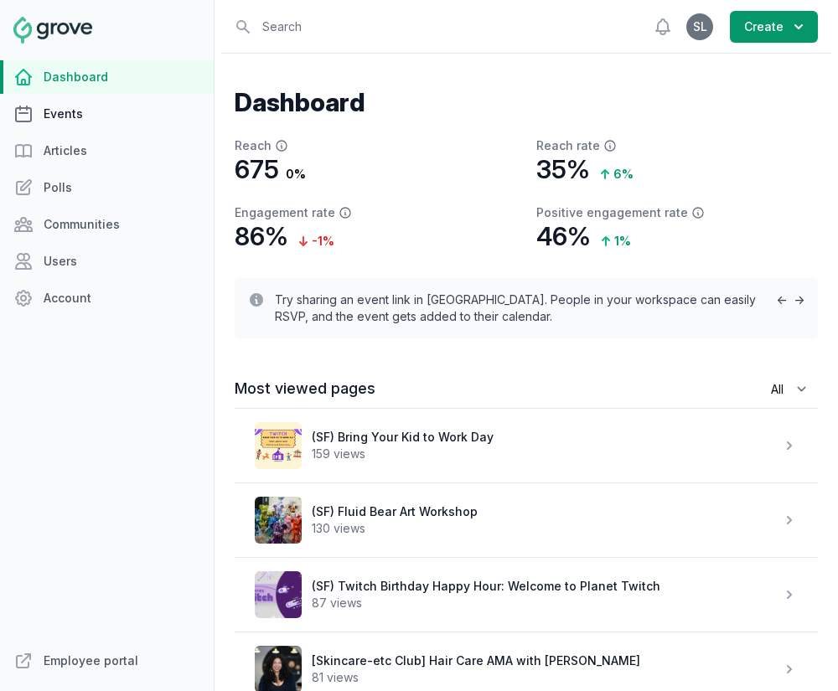
click at [48, 114] on link "Events" at bounding box center [107, 114] width 214 height 34
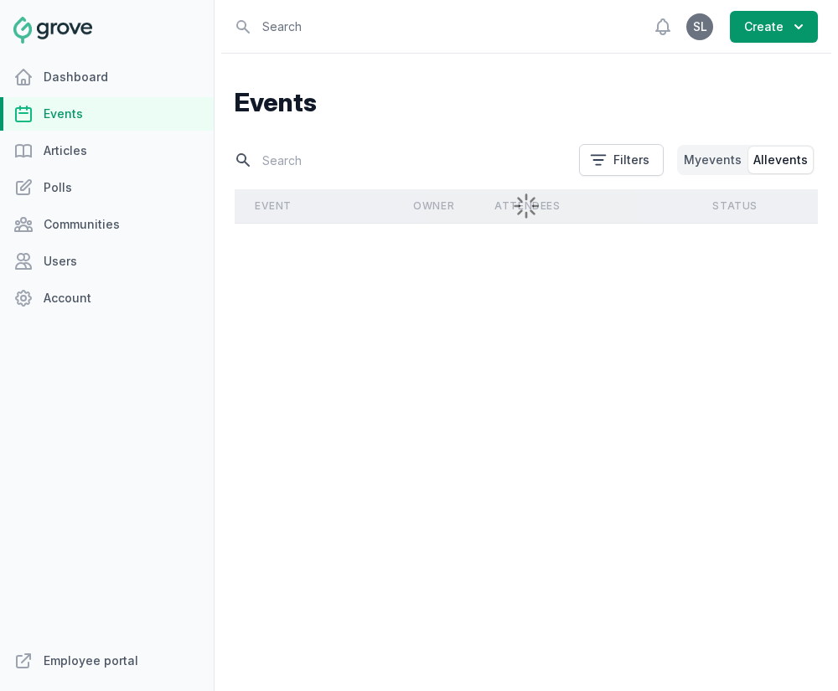
click at [279, 166] on input "text" at bounding box center [402, 160] width 334 height 29
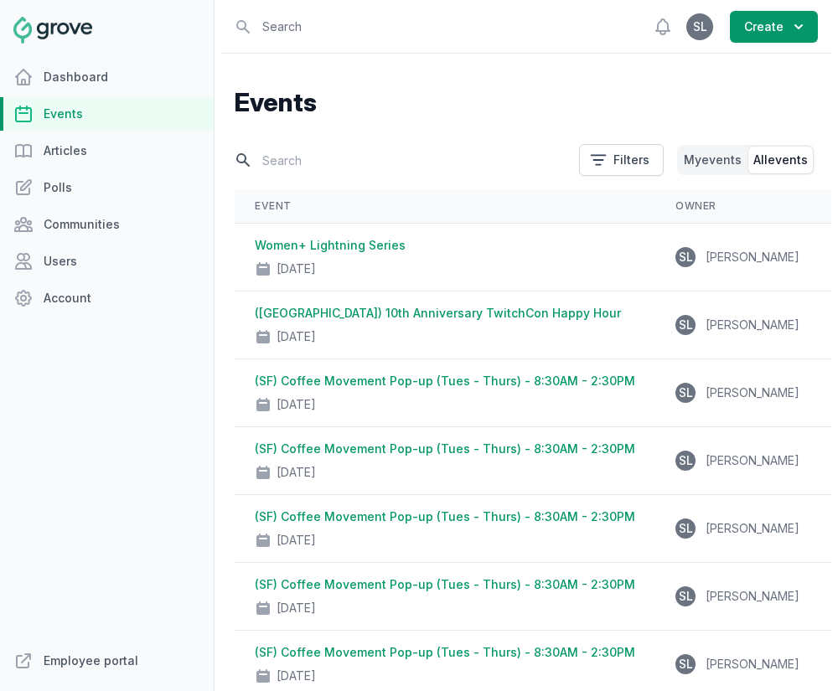
type input "f"
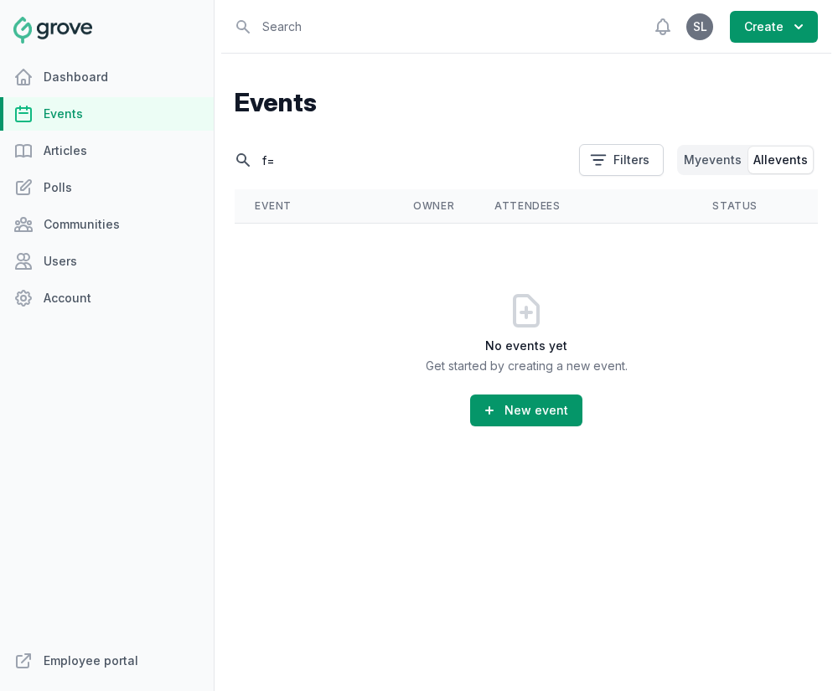
type input "f"
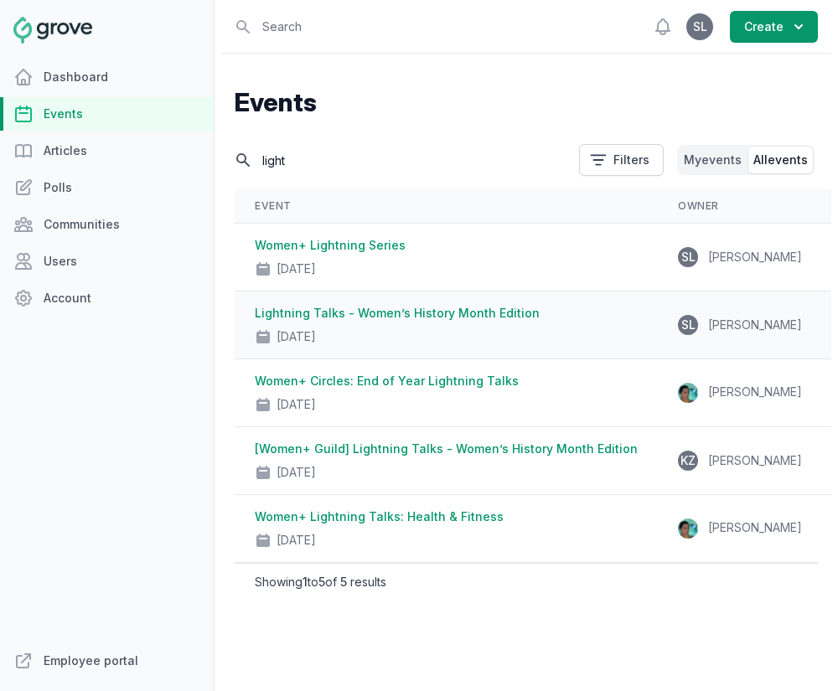
type input "light"
click at [399, 327] on div "[DATE]" at bounding box center [446, 333] width 383 height 23
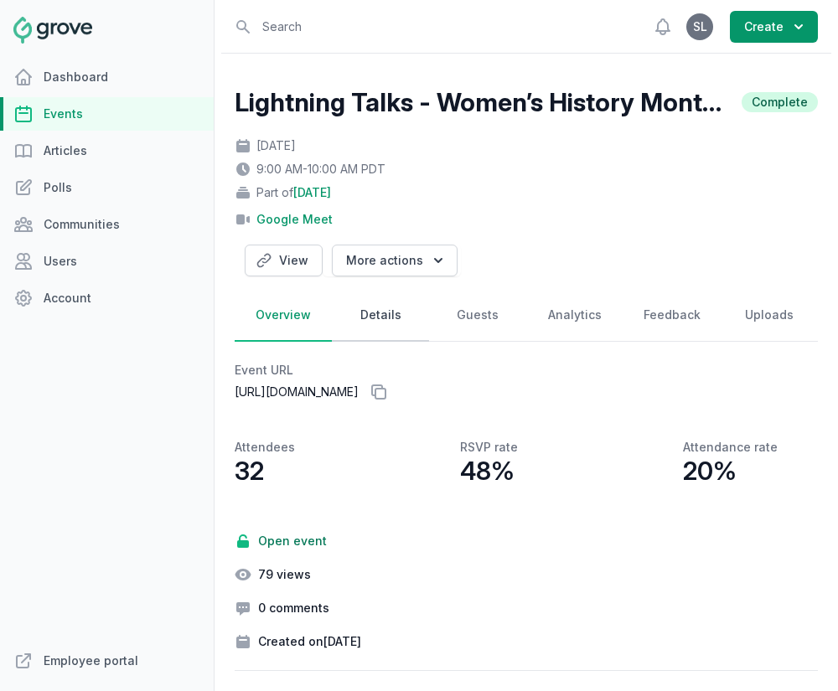
click at [368, 326] on link "Details" at bounding box center [380, 316] width 97 height 52
select select "102"
select select "virtual"
select select "9:00 AM"
select select "10:00 AM"
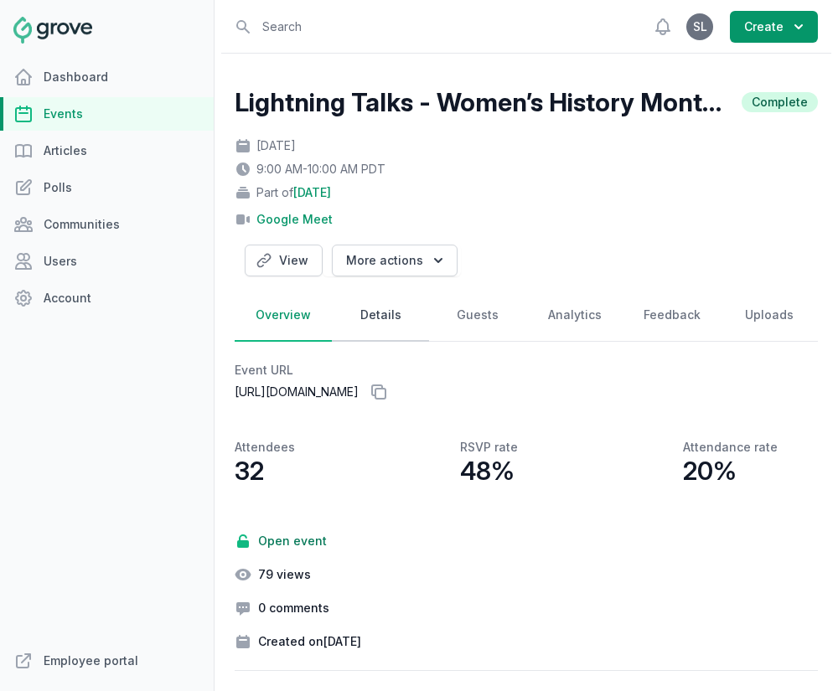
select select "89"
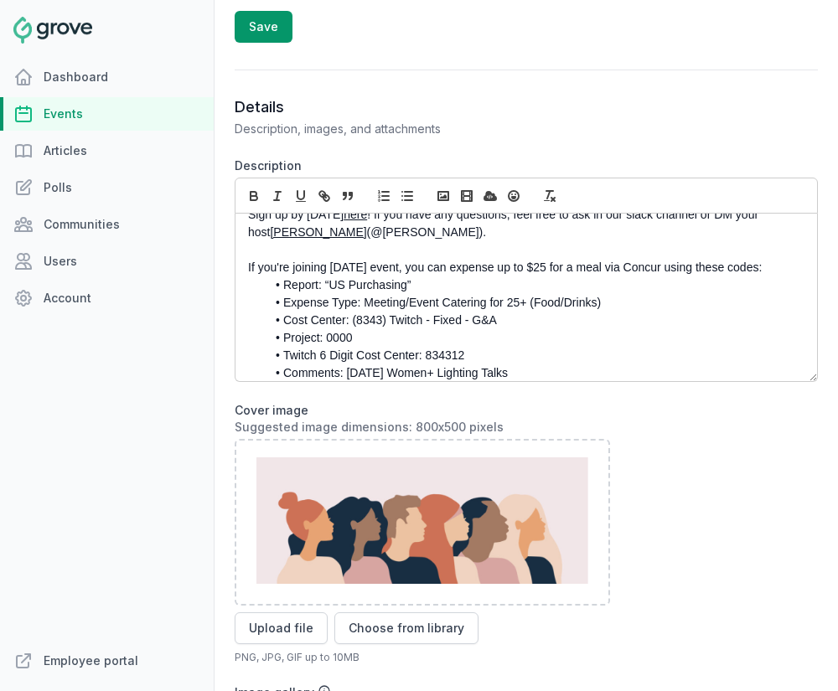
scroll to position [275, 0]
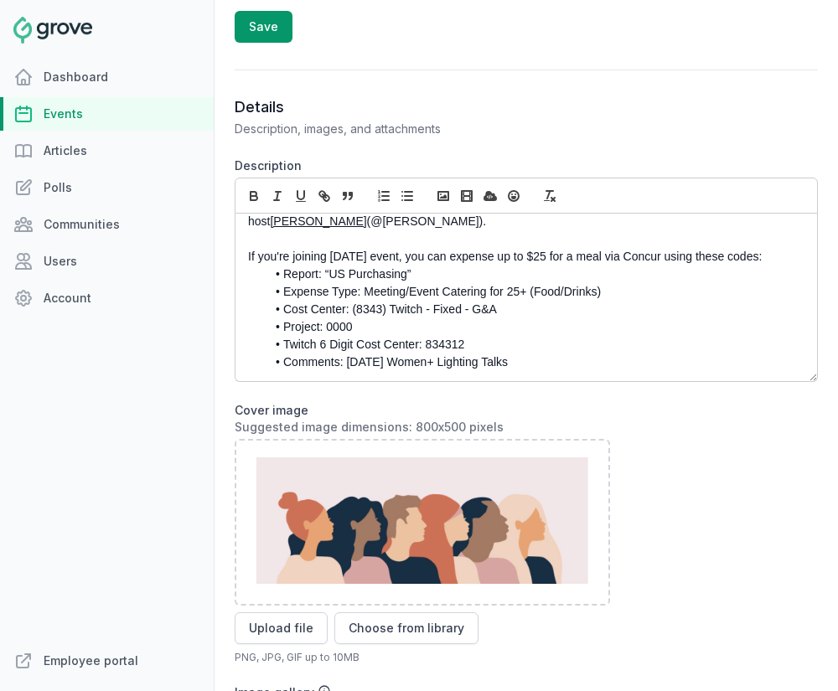
drag, startPoint x: 245, startPoint y: 266, endPoint x: 548, endPoint y: 363, distance: 317.6
click at [548, 363] on div "In honor of Women's History Month, the Women's Guild is hosting a Lightning Tal…" at bounding box center [525, 298] width 581 height 168
copy div "If you're joining tomorrow's event, you can expense up to $25 for a meal via Co…"
click at [519, 358] on li "Comments: March 25 Women+ Lighting Talks" at bounding box center [529, 362] width 529 height 18
click at [552, 360] on li "Comments: March 25 Women+ Lighting Talks" at bounding box center [529, 362] width 529 height 18
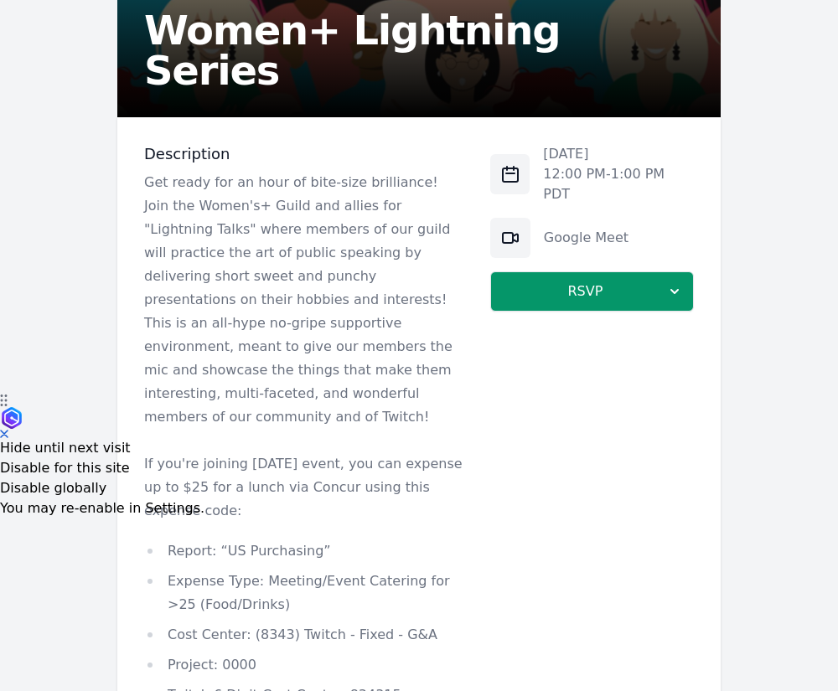
scroll to position [317, 0]
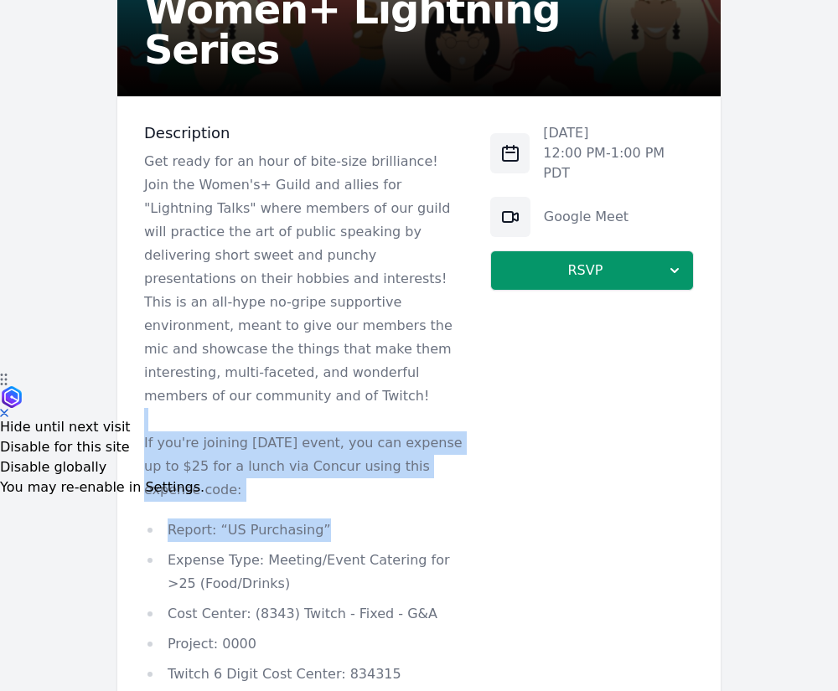
drag, startPoint x: 366, startPoint y: 393, endPoint x: 363, endPoint y: 492, distance: 98.9
click at [363, 492] on div "Get ready for an hour of bite-size brilliance! Join the Women's+ Guild and alli…" at bounding box center [303, 433] width 319 height 566
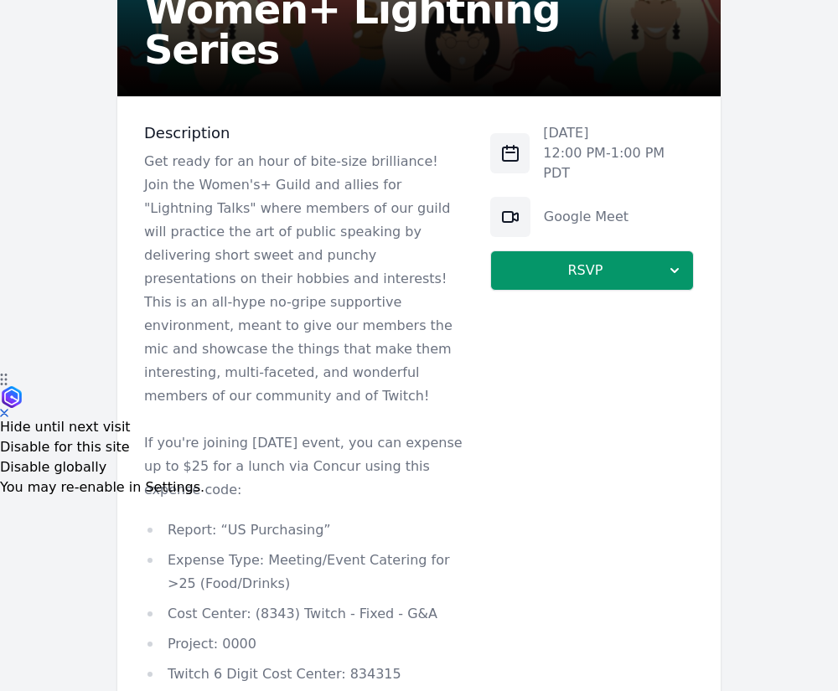
click at [365, 494] on div "Get ready for an hour of bite-size brilliance! Join the Women's+ Guild and alli…" at bounding box center [303, 433] width 319 height 566
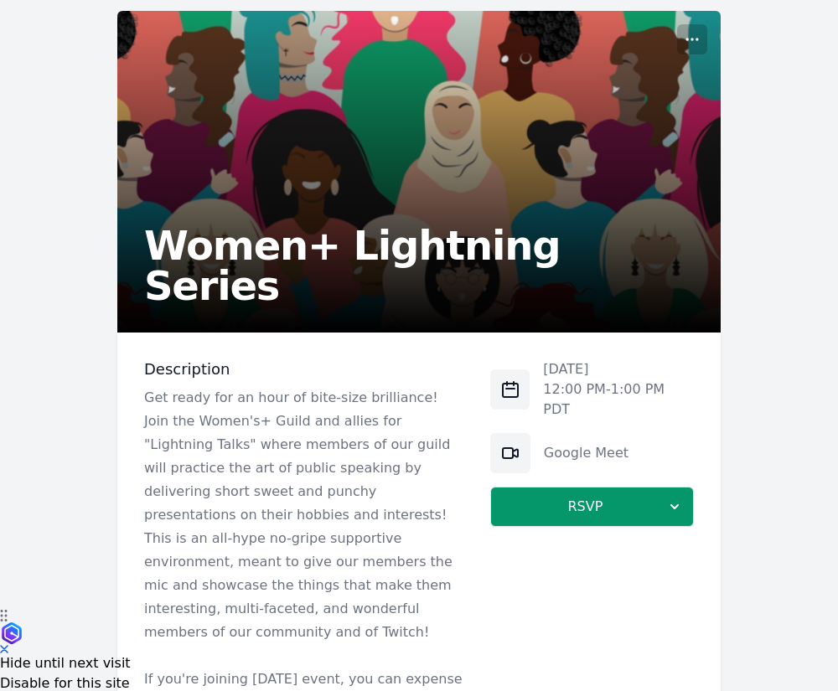
scroll to position [0, 0]
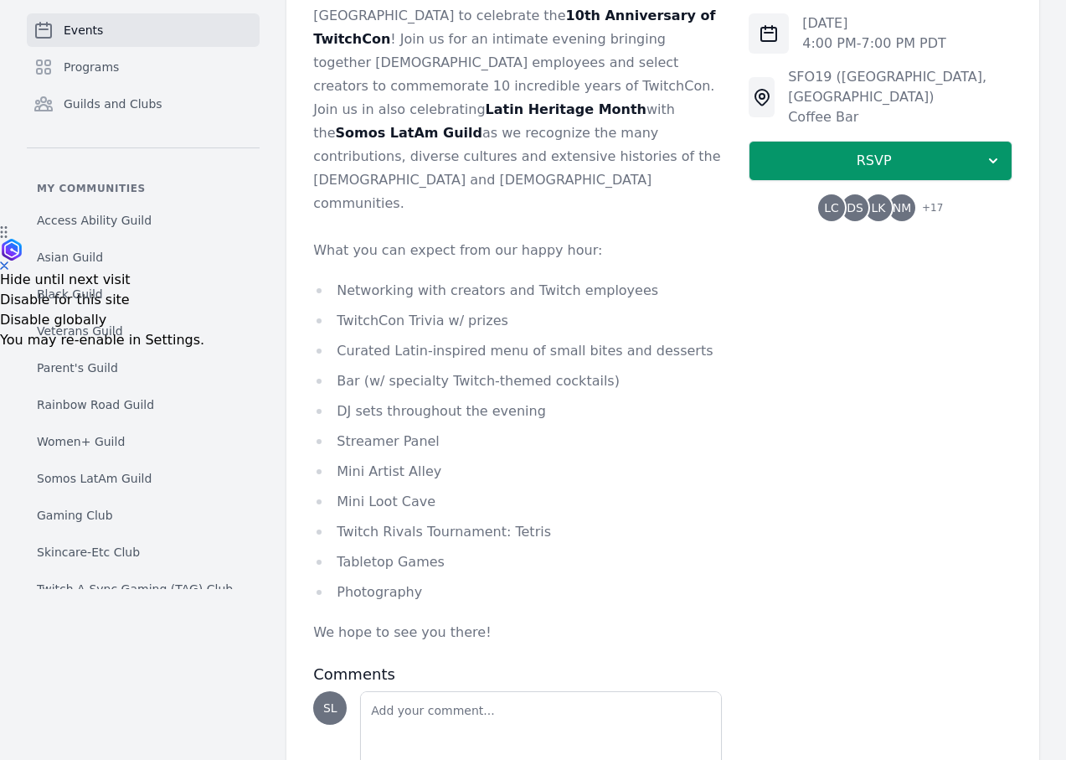
scroll to position [570, 0]
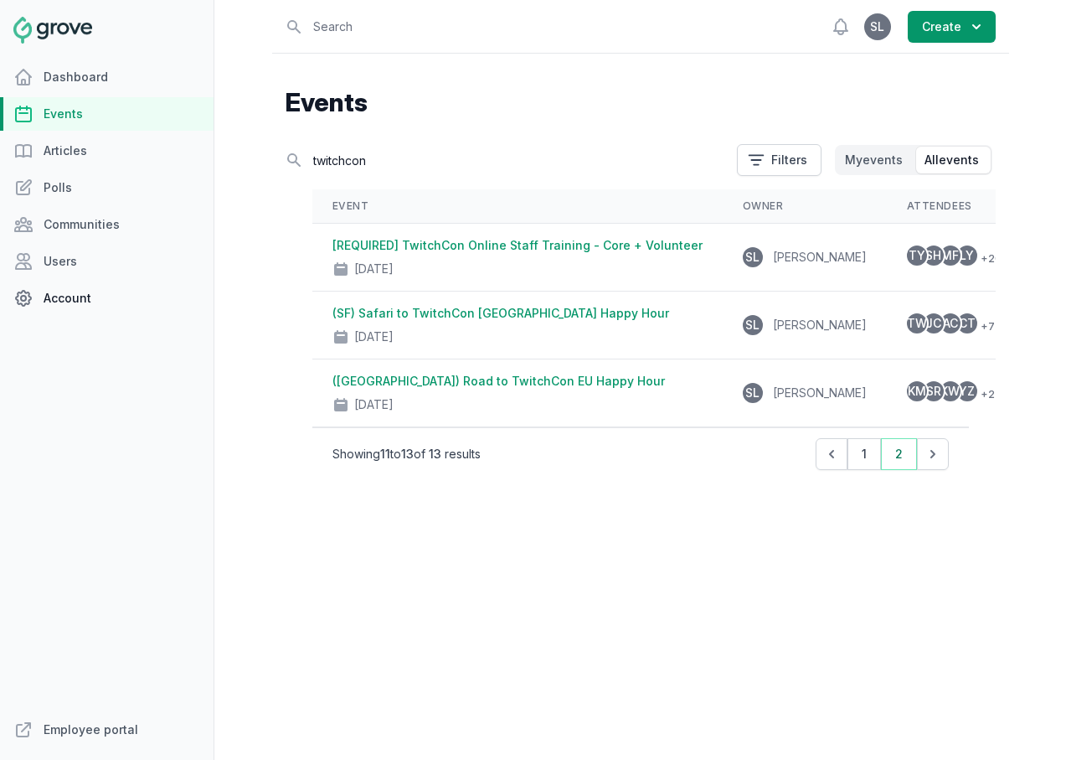
click at [114, 297] on link "Account" at bounding box center [107, 298] width 214 height 34
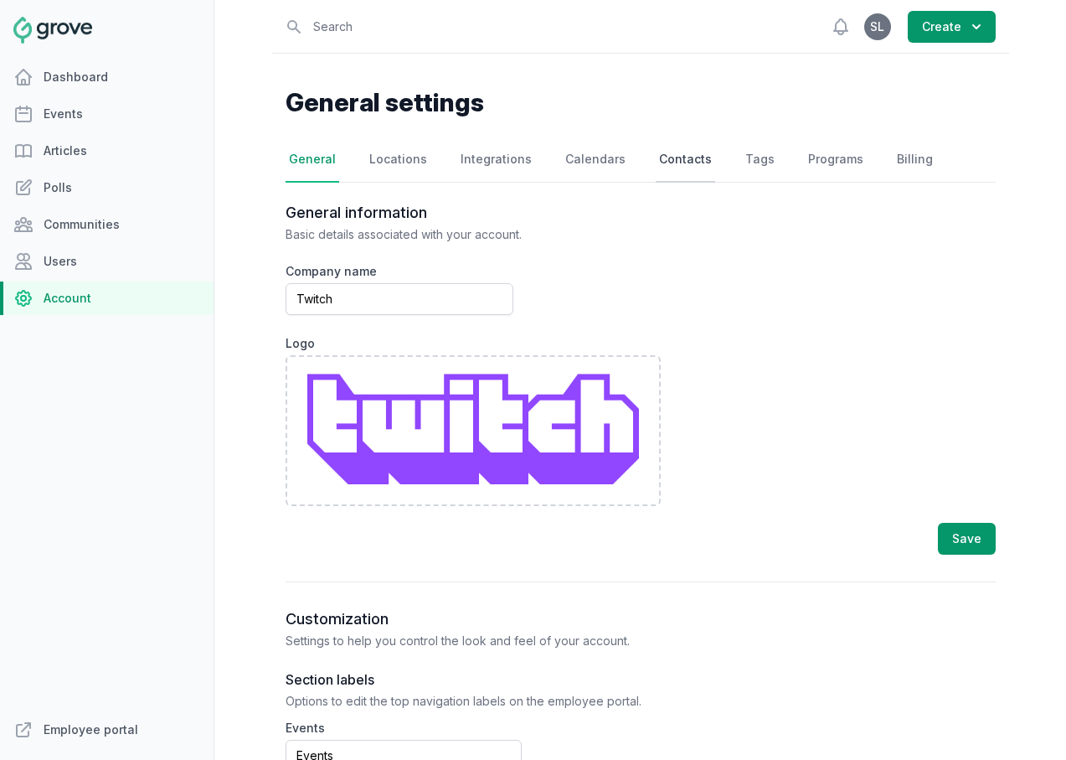
click at [656, 170] on link "Contacts" at bounding box center [685, 159] width 59 height 45
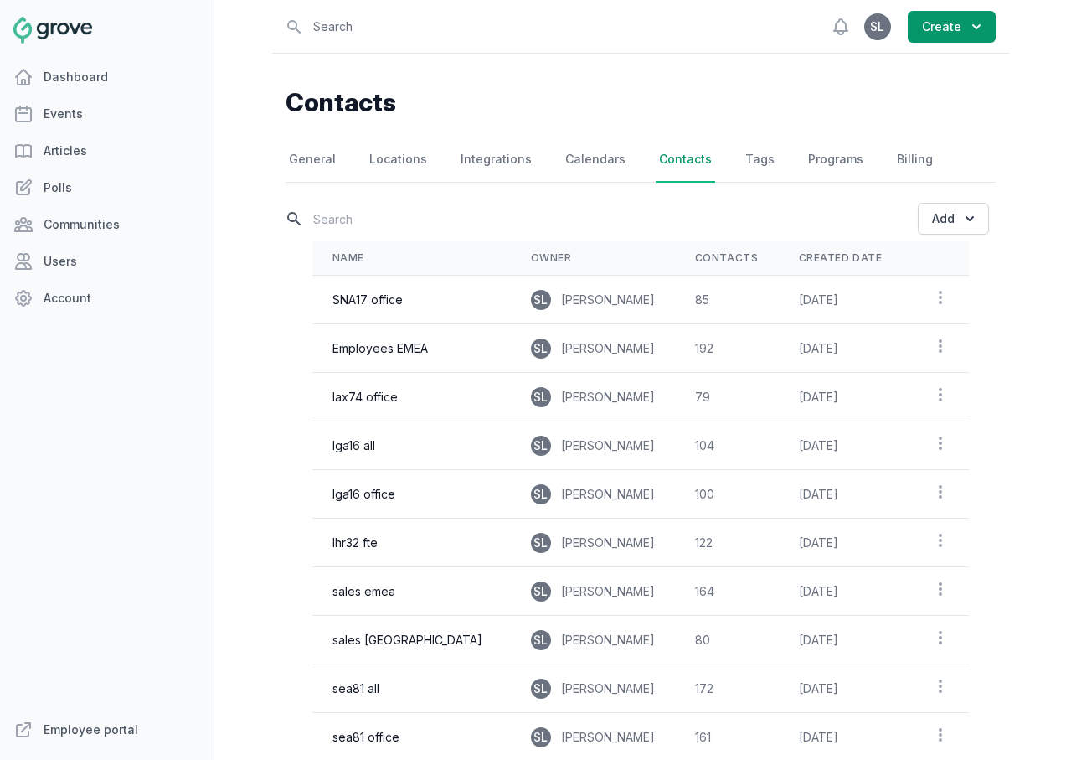
click at [374, 219] on input "text" at bounding box center [596, 218] width 620 height 29
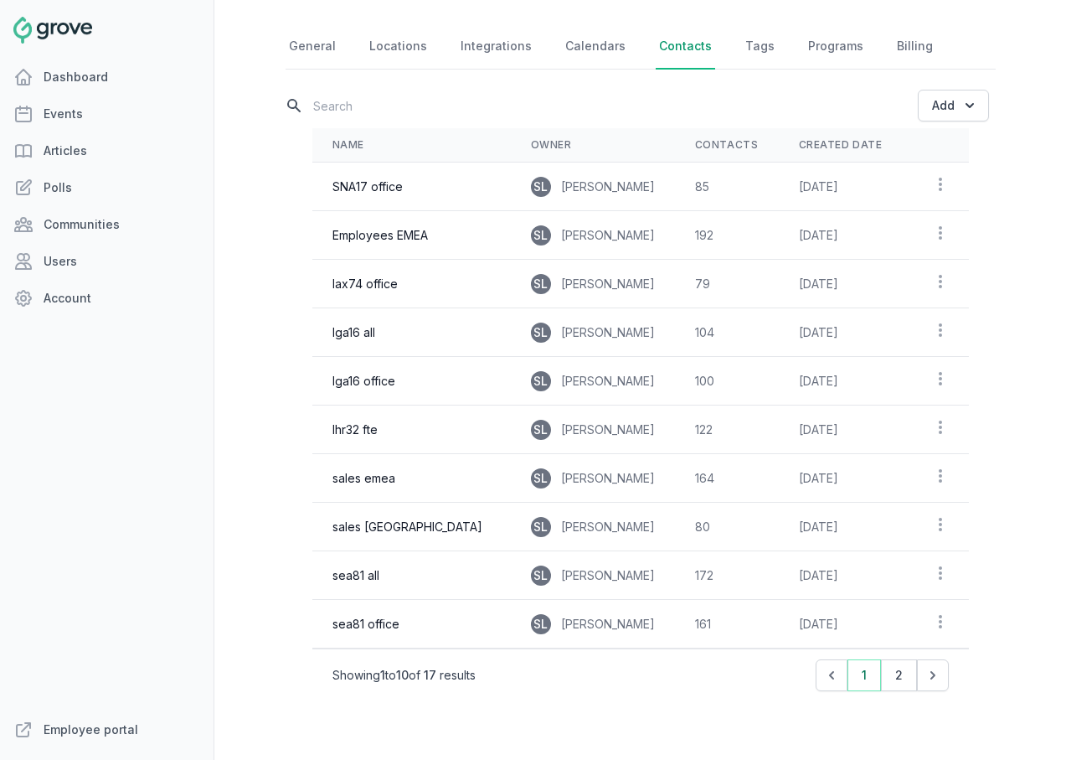
scroll to position [131, 0]
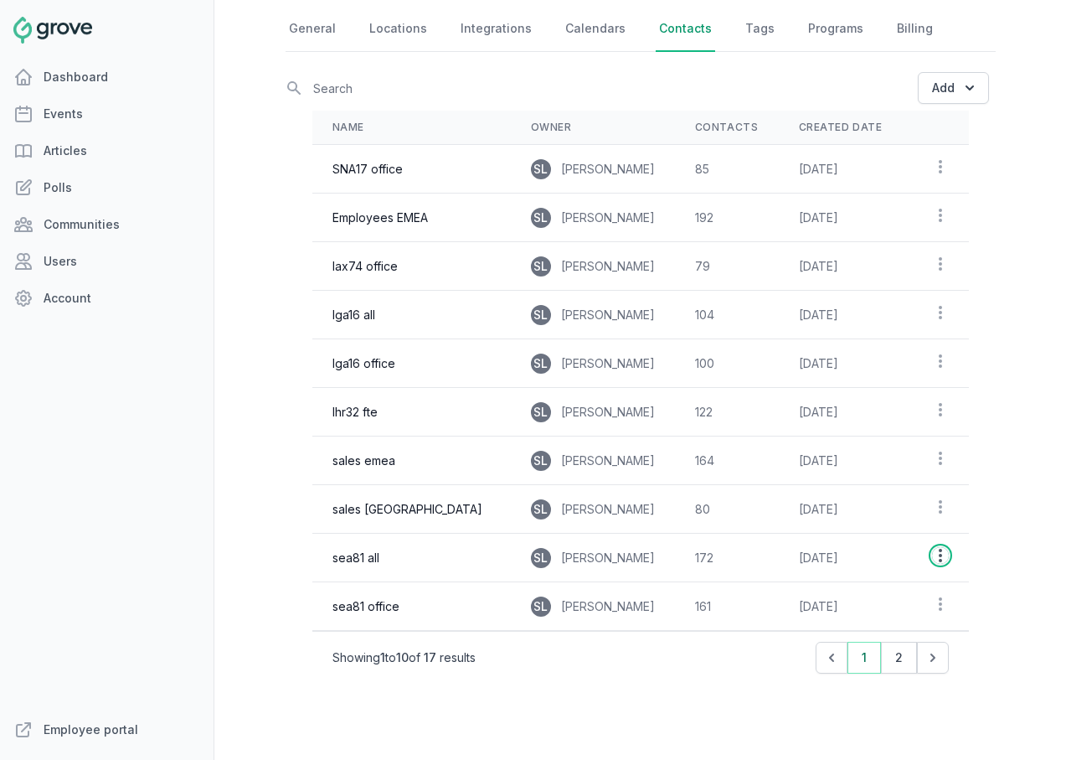
click at [939, 554] on icon "button" at bounding box center [940, 555] width 17 height 17
click at [909, 618] on link "View contacts" at bounding box center [898, 619] width 107 height 30
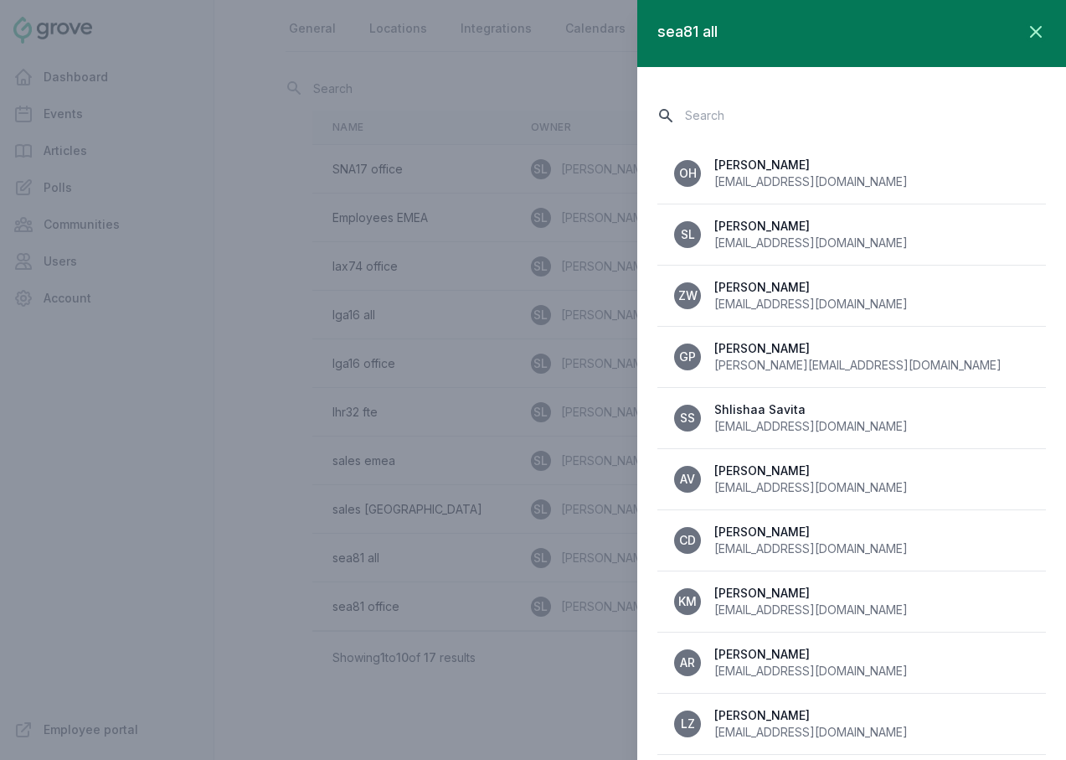
click at [699, 105] on input "text" at bounding box center [851, 115] width 389 height 29
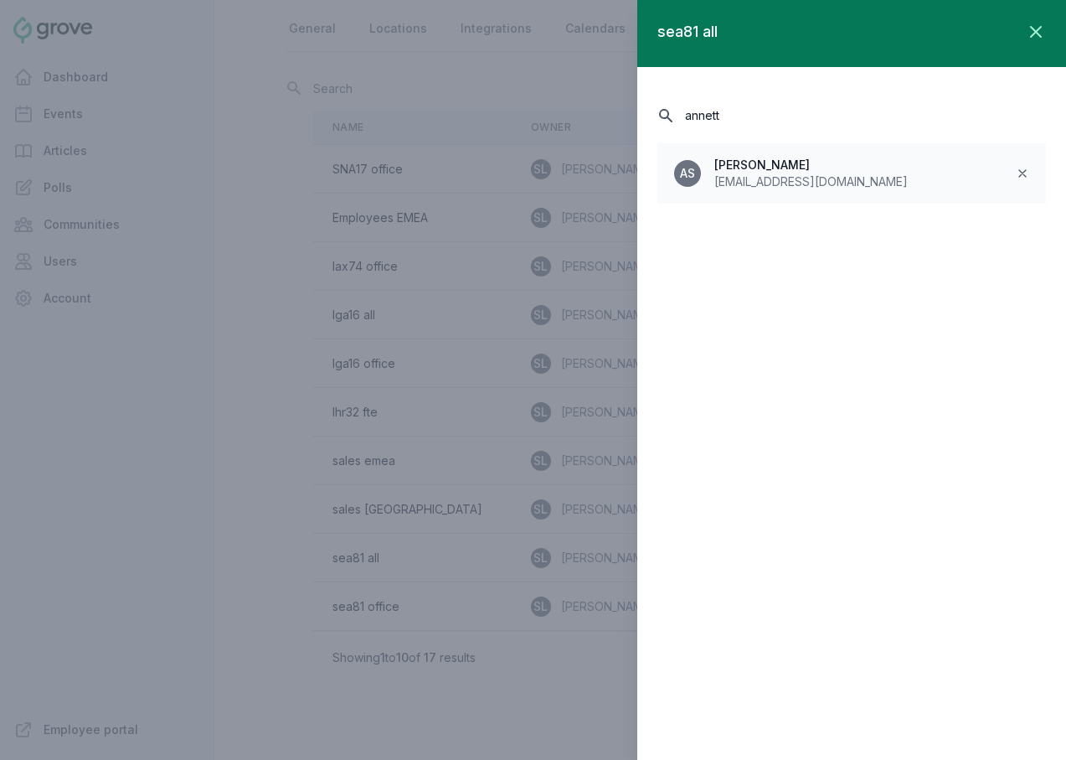
type input "annett"
click at [1019, 175] on icon at bounding box center [1022, 173] width 13 height 13
click at [999, 226] on button "Remove" at bounding box center [991, 226] width 75 height 32
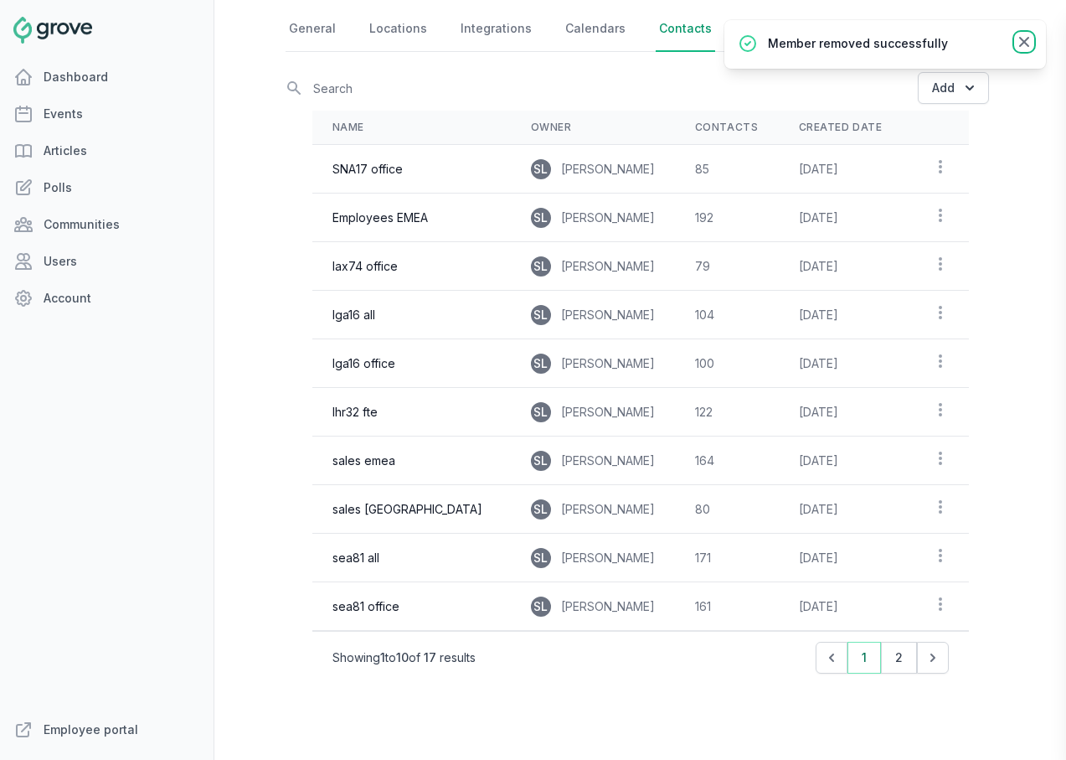
click at [1023, 39] on icon at bounding box center [1024, 42] width 17 height 17
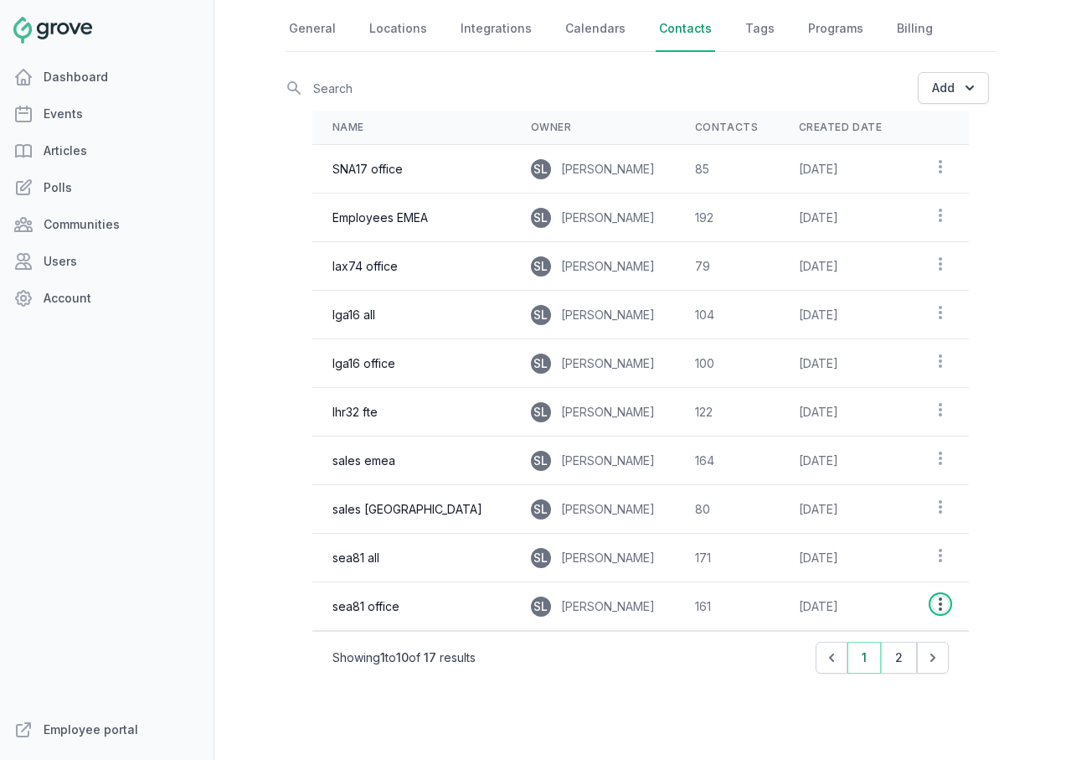
click at [941, 603] on icon "button" at bounding box center [940, 603] width 3 height 13
click at [914, 666] on link "View contacts" at bounding box center [898, 667] width 107 height 30
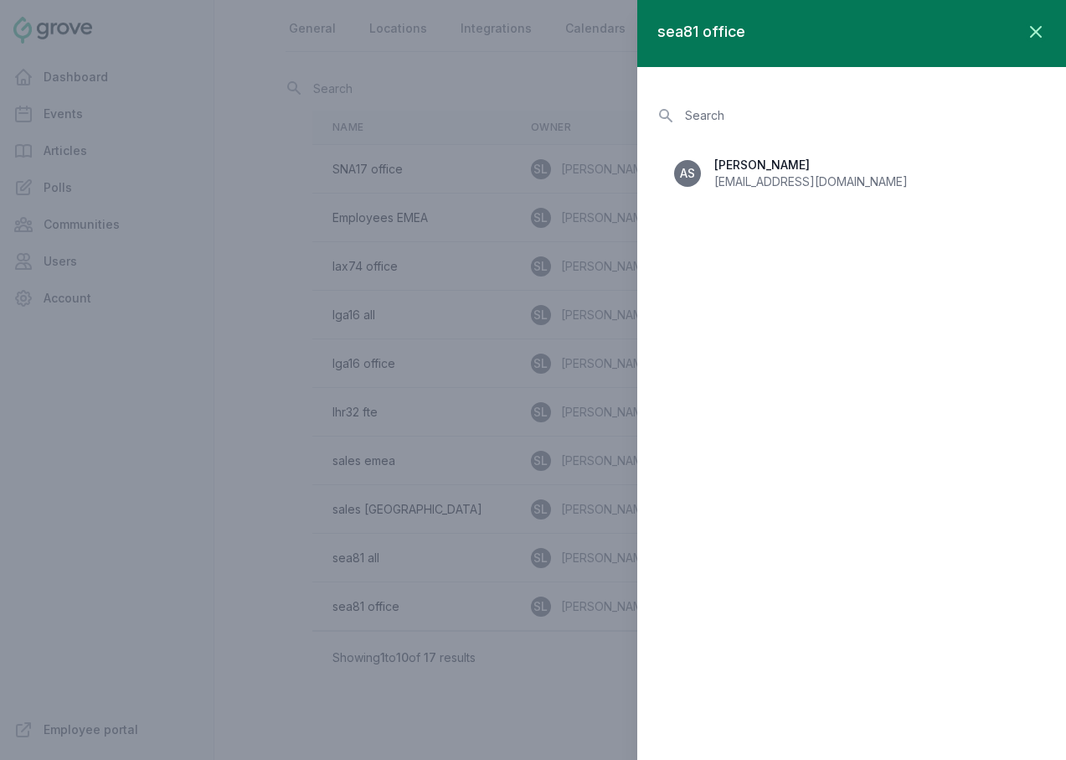
click at [789, 131] on div "Search AS Annette Scott annttsc@twitch.tv" at bounding box center [851, 143] width 389 height 153
click at [777, 108] on input "text" at bounding box center [851, 115] width 389 height 29
type input "ann"
click at [1023, 173] on icon at bounding box center [1022, 173] width 7 height 7
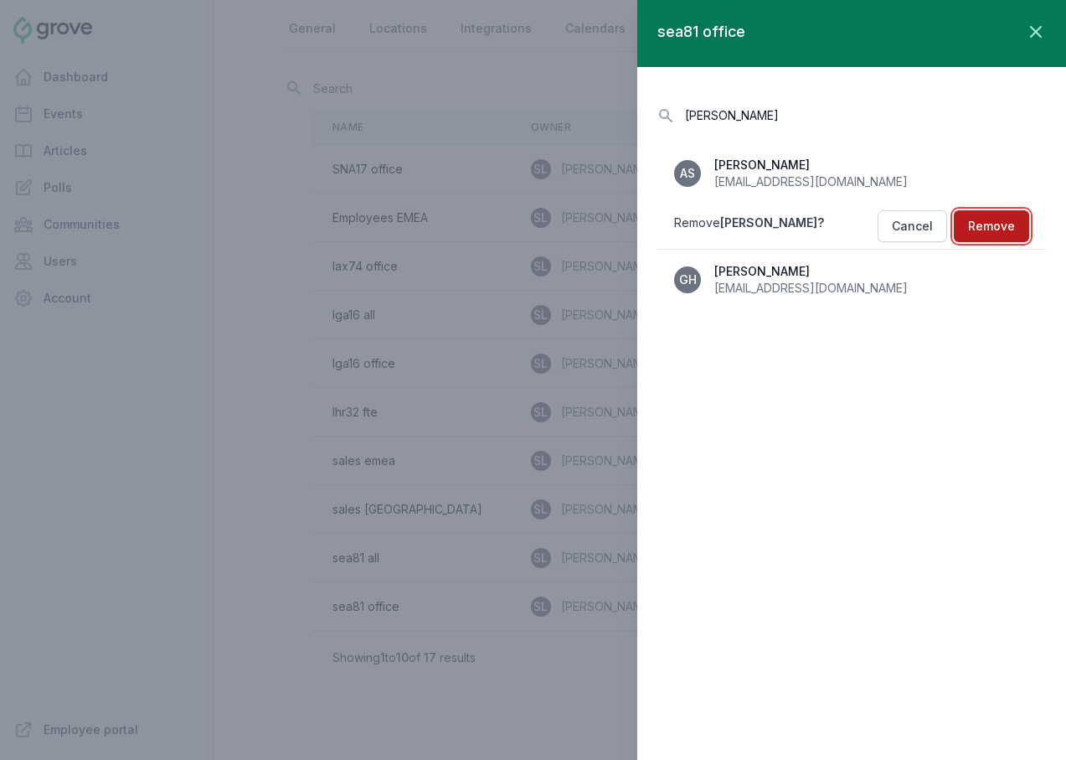
click at [995, 226] on button "Remove" at bounding box center [991, 226] width 75 height 32
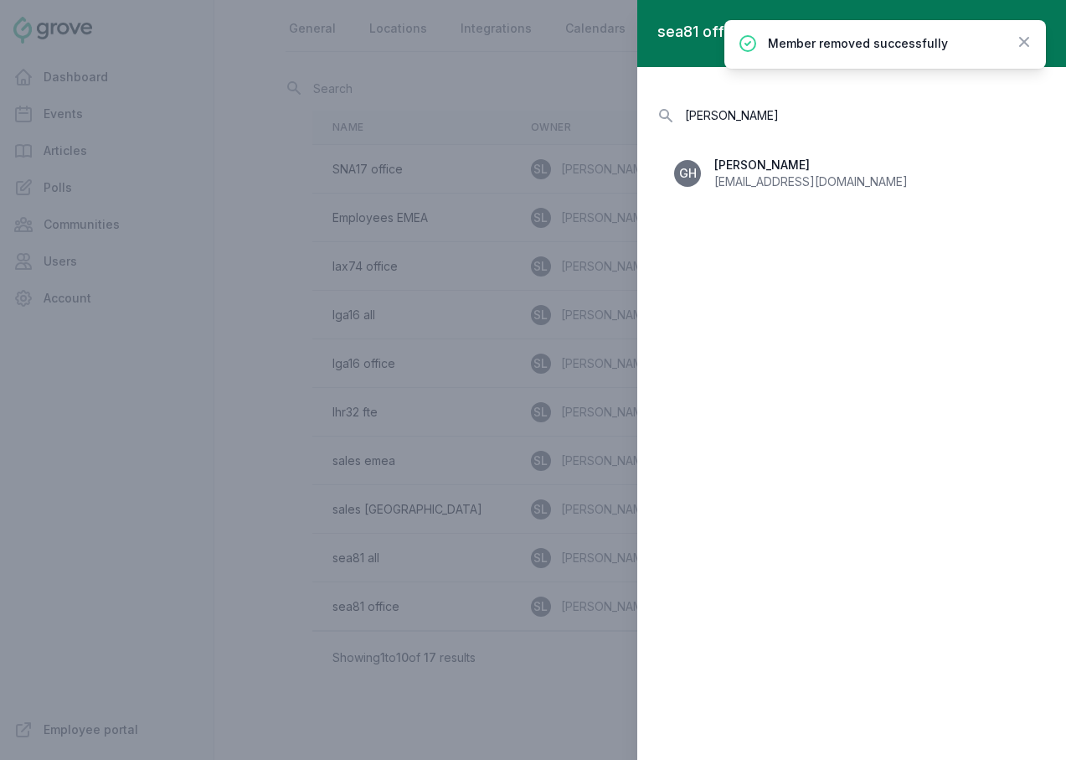
click at [281, 344] on div at bounding box center [533, 380] width 1066 height 760
